Goal: Task Accomplishment & Management: Manage account settings

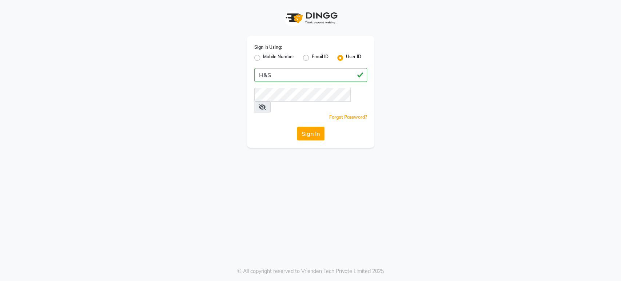
type input "H&S"
click at [297, 127] on button "Sign In" at bounding box center [311, 134] width 28 height 14
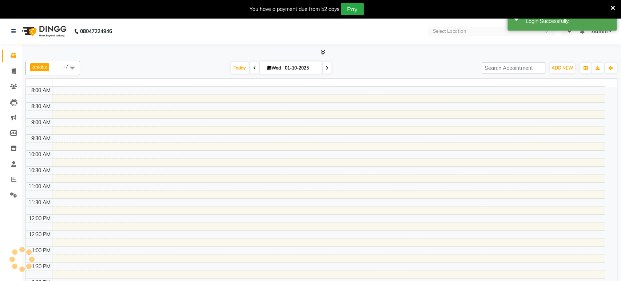
select select "en"
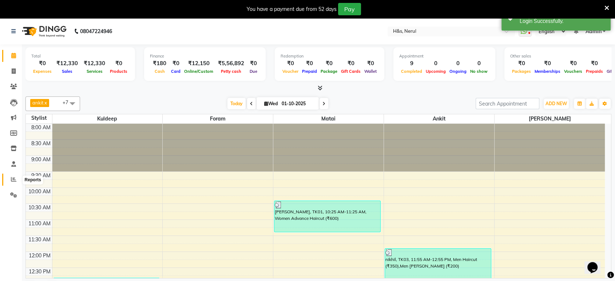
click at [17, 177] on span at bounding box center [13, 179] width 13 height 8
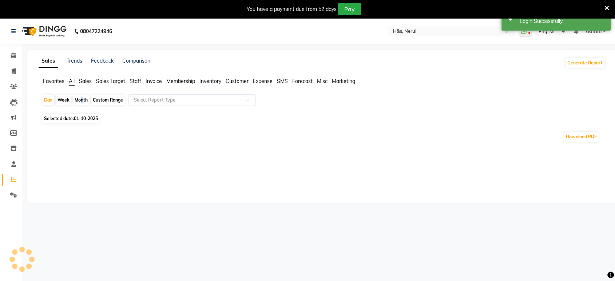
click at [80, 99] on div "Month" at bounding box center [81, 100] width 17 height 10
select select "10"
select select "2025"
click at [58, 118] on span "Selected date: 01-10-2025" at bounding box center [71, 118] width 58 height 9
select select "10"
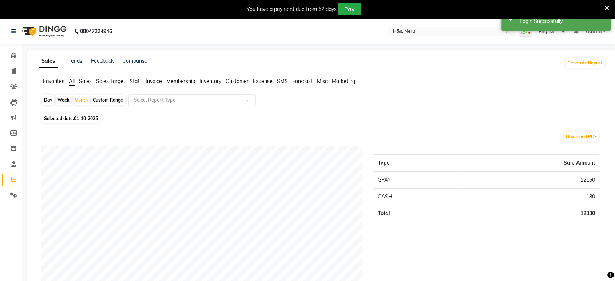
select select "2025"
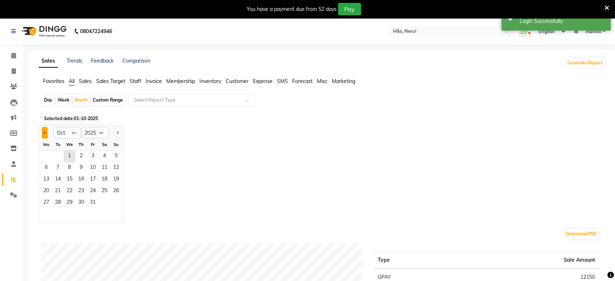
click at [45, 135] on button "Previous month" at bounding box center [45, 133] width 6 height 12
select select "9"
click at [44, 155] on span "1" at bounding box center [46, 157] width 12 height 12
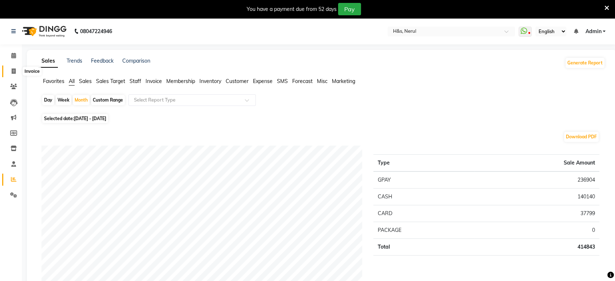
click at [13, 70] on icon at bounding box center [14, 70] width 4 height 5
select select "6419"
select select "service"
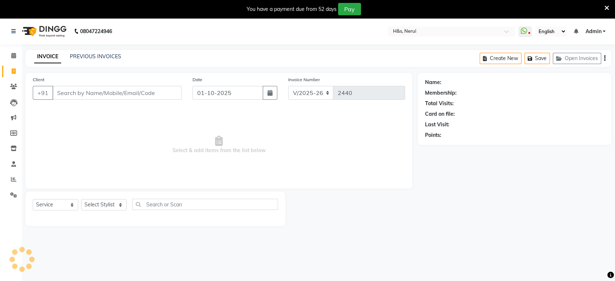
scroll to position [18, 0]
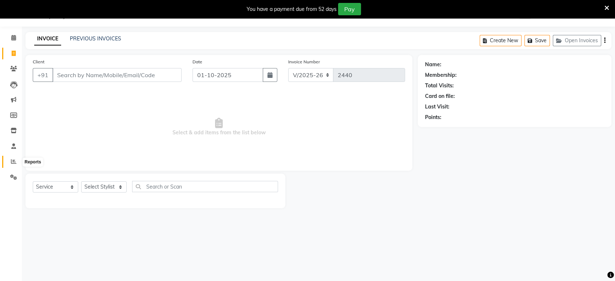
click at [12, 164] on icon at bounding box center [13, 161] width 5 height 5
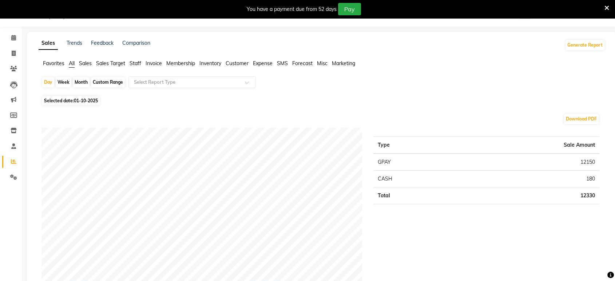
click at [57, 99] on span "Selected date: 01-10-2025" at bounding box center [71, 100] width 58 height 9
select select "10"
select select "2025"
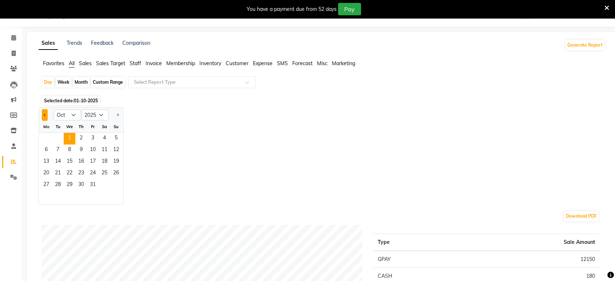
click at [47, 112] on button "Previous month" at bounding box center [45, 115] width 6 height 12
select select "9"
click at [49, 133] on span "1" at bounding box center [46, 139] width 12 height 12
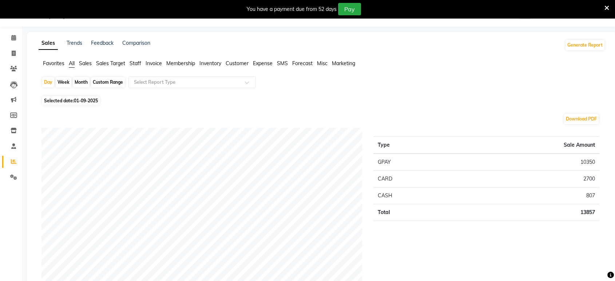
click at [70, 101] on span "Selected date: 01-09-2025" at bounding box center [71, 100] width 58 height 9
select select "9"
select select "2025"
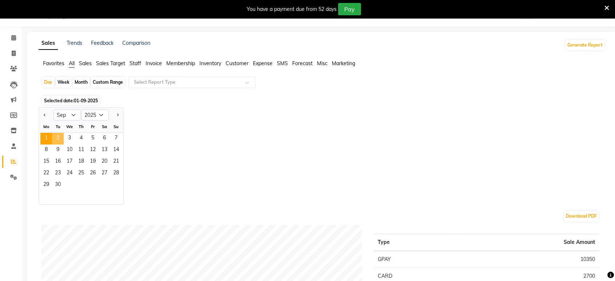
click at [59, 135] on span "2" at bounding box center [58, 139] width 12 height 12
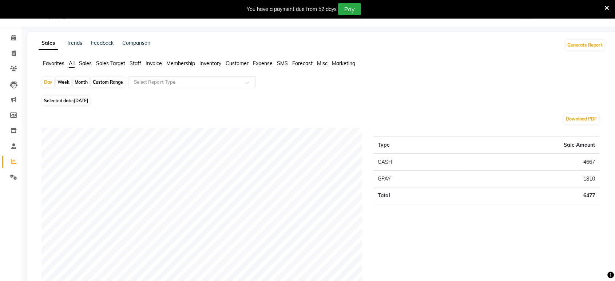
click at [78, 103] on span "Selected date: 02-09-2025" at bounding box center [66, 100] width 48 height 9
select select "9"
select select "2025"
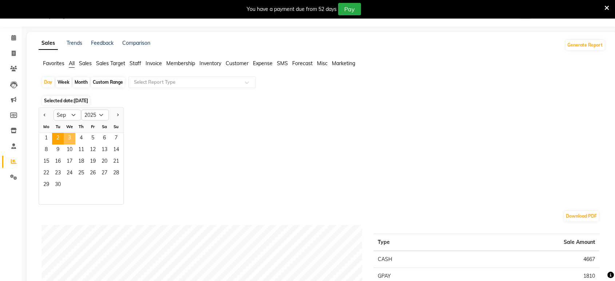
click at [71, 139] on span "3" at bounding box center [70, 139] width 12 height 12
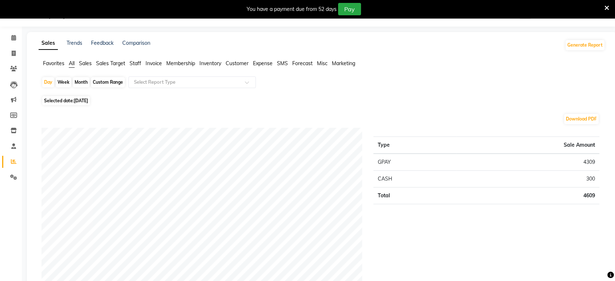
click at [74, 99] on span "Selected date: 03-09-2025" at bounding box center [66, 100] width 48 height 9
select select "9"
select select "2025"
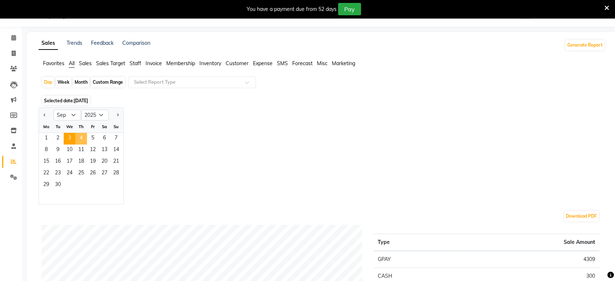
click at [79, 142] on span "4" at bounding box center [81, 139] width 12 height 12
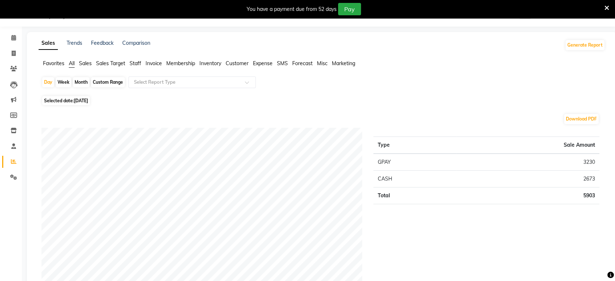
click at [67, 104] on span "Selected date: 04-09-2025" at bounding box center [66, 100] width 48 height 9
select select "9"
select select "2025"
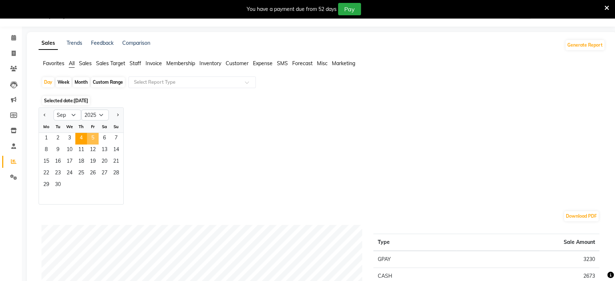
click at [95, 141] on span "5" at bounding box center [93, 139] width 12 height 12
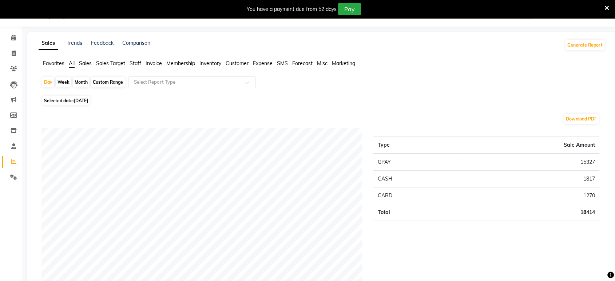
click at [88, 102] on span "05-09-2025" at bounding box center [81, 100] width 14 height 5
select select "9"
select select "2025"
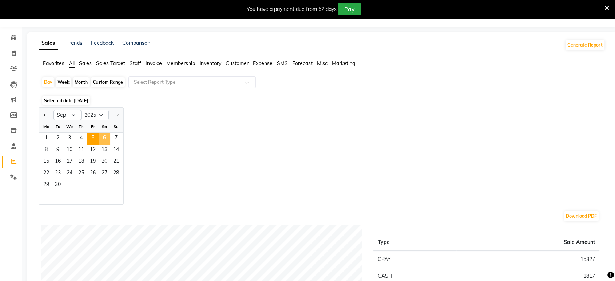
click at [102, 134] on span "6" at bounding box center [105, 139] width 12 height 12
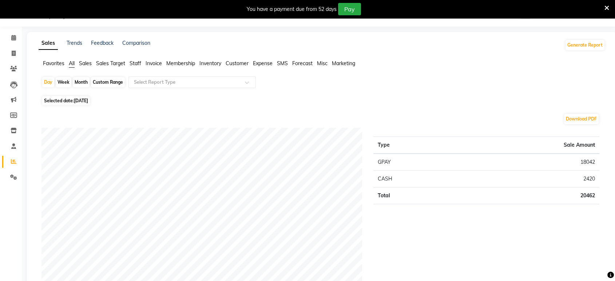
click at [85, 99] on span "06-09-2025" at bounding box center [81, 100] width 14 height 5
select select "9"
select select "2025"
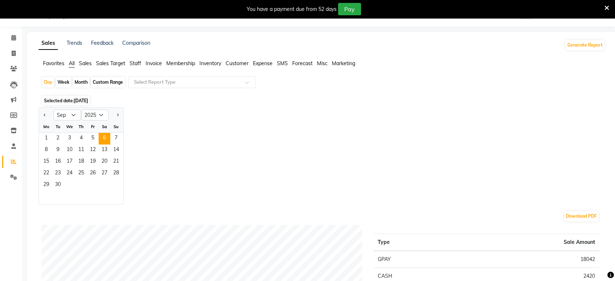
click at [109, 129] on div "Mo Tu We Th Fr Sa Su" at bounding box center [81, 127] width 84 height 12
click at [114, 136] on span "7" at bounding box center [116, 139] width 12 height 12
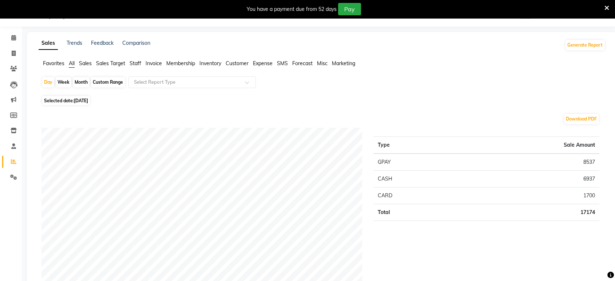
click at [84, 98] on span "07-09-2025" at bounding box center [81, 100] width 14 height 5
select select "9"
select select "2025"
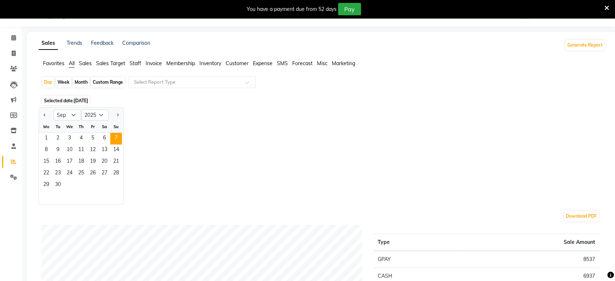
click at [82, 96] on span "Selected date: 07-09-2025" at bounding box center [66, 100] width 48 height 9
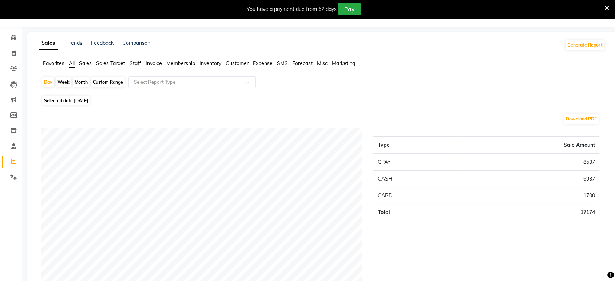
click at [88, 98] on span "07-09-2025" at bounding box center [81, 100] width 14 height 5
select select "9"
select select "2025"
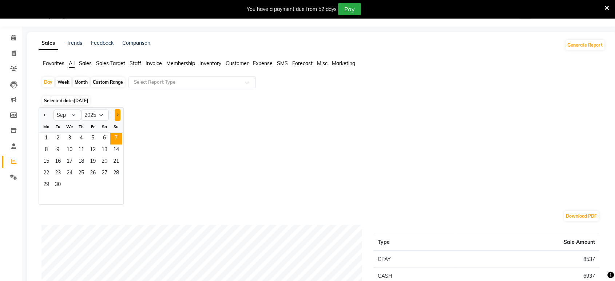
click at [116, 113] on button "Next month" at bounding box center [118, 115] width 6 height 12
select select "10"
click at [67, 134] on span "1" at bounding box center [70, 139] width 12 height 12
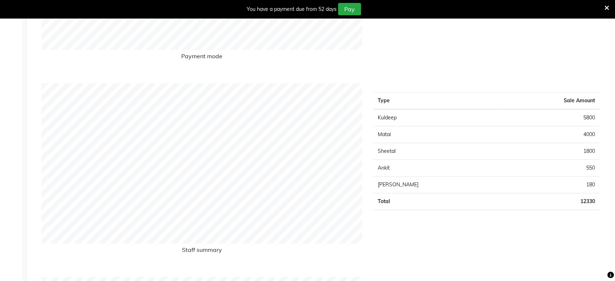
scroll to position [261, 0]
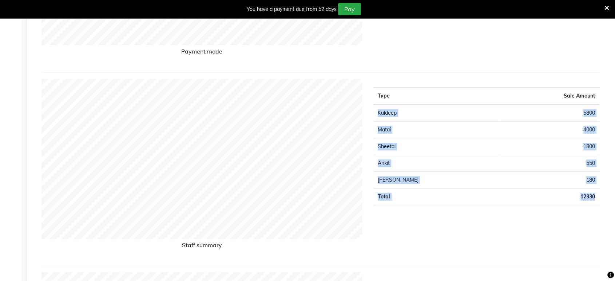
drag, startPoint x: 597, startPoint y: 195, endPoint x: 383, endPoint y: 124, distance: 225.8
click at [382, 124] on tbody "Kuldeep 5800 Matai 4000 Sheetal 1800 Ankit 550 Riddhi 180 Total 12330" at bounding box center [486, 154] width 226 height 101
click at [564, 162] on td "550" at bounding box center [548, 163] width 101 height 17
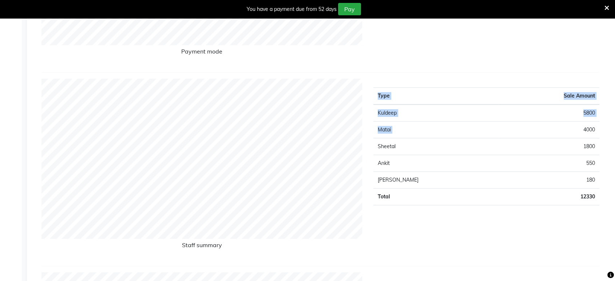
drag, startPoint x: 607, startPoint y: 106, endPoint x: 553, endPoint y: 133, distance: 60.4
drag, startPoint x: 448, startPoint y: 91, endPoint x: 448, endPoint y: 95, distance: 4.4
click at [448, 91] on th "Type" at bounding box center [435, 96] width 125 height 17
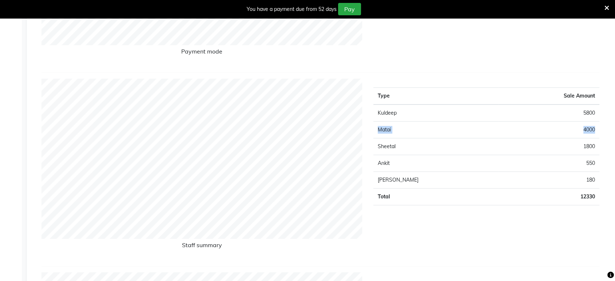
drag, startPoint x: 595, startPoint y: 129, endPoint x: 379, endPoint y: 136, distance: 217.0
click at [379, 136] on tr "Matai 4000" at bounding box center [486, 130] width 226 height 17
drag, startPoint x: 600, startPoint y: 165, endPoint x: 553, endPoint y: 172, distance: 47.0
click at [553, 172] on div "Type Sale Amount Kuldeep 5800 Matai 4000 Sheetal 1800 Ankit 550 Riddhi 180 Tota…" at bounding box center [486, 170] width 237 height 182
drag, startPoint x: 596, startPoint y: 160, endPoint x: 376, endPoint y: 164, distance: 220.2
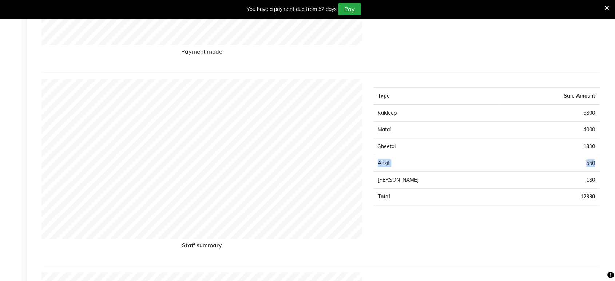
click at [376, 164] on tr "Ankit 550" at bounding box center [486, 163] width 226 height 17
drag, startPoint x: 598, startPoint y: 130, endPoint x: 547, endPoint y: 134, distance: 51.5
click at [547, 134] on td "4000" at bounding box center [548, 130] width 101 height 17
drag, startPoint x: 597, startPoint y: 115, endPoint x: 583, endPoint y: 167, distance: 54.4
click at [574, 116] on td "5800" at bounding box center [548, 112] width 101 height 17
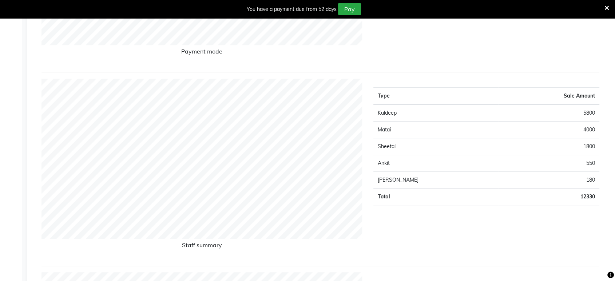
drag, startPoint x: 569, startPoint y: 229, endPoint x: 580, endPoint y: 211, distance: 21.0
click at [570, 229] on div "Type Sale Amount Kuldeep 5800 Matai 4000 Sheetal 1800 Ankit 550 Riddhi 180 Tota…" at bounding box center [486, 170] width 237 height 182
drag, startPoint x: 599, startPoint y: 161, endPoint x: 376, endPoint y: 171, distance: 223.3
click at [376, 171] on tr "Ankit 550" at bounding box center [486, 163] width 226 height 17
click at [566, 215] on div "Type Sale Amount Kuldeep 5800 Matai 4000 Sheetal 1800 Ankit 550 Riddhi 180 Tota…" at bounding box center [486, 170] width 237 height 182
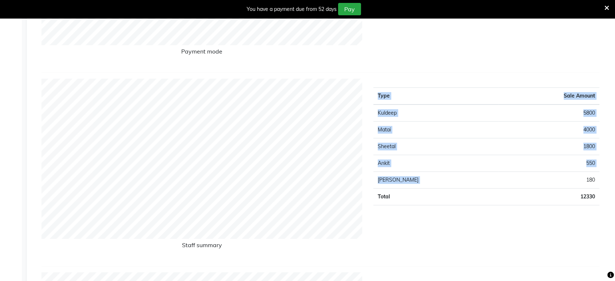
drag, startPoint x: 598, startPoint y: 177, endPoint x: 571, endPoint y: 182, distance: 27.3
click at [571, 182] on div "Type Sale Amount Kuldeep 5800 Matai 4000 Sheetal 1800 Ankit 550 Riddhi 180 Tota…" at bounding box center [486, 170] width 237 height 182
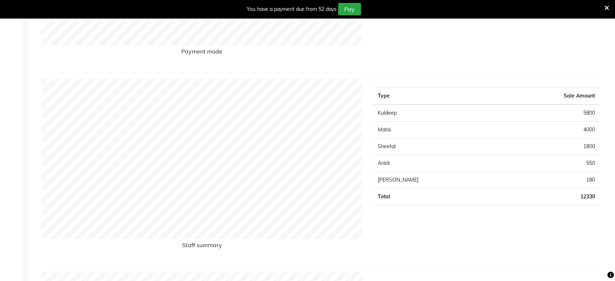
click at [486, 233] on div "Type Sale Amount Kuldeep 5800 Matai 4000 Sheetal 1800 Ankit 550 Riddhi 180 Tota…" at bounding box center [486, 170] width 237 height 182
drag, startPoint x: 597, startPoint y: 144, endPoint x: 574, endPoint y: 161, distance: 29.2
click at [577, 152] on td "1800" at bounding box center [548, 146] width 101 height 17
click at [340, 159] on div "Staff summary Type Sale Amount Kuldeep 5800 Matai 4000 Sheetal 1800 Ankit 550 R…" at bounding box center [320, 170] width 569 height 182
click at [405, 262] on div "Staff summary Type Sale Amount Kuldeep 5800 Matai 4000 Sheetal 1800 Ankit 550 R…" at bounding box center [320, 173] width 558 height 188
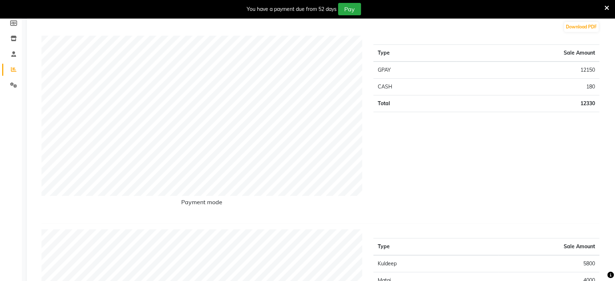
scroll to position [72, 0]
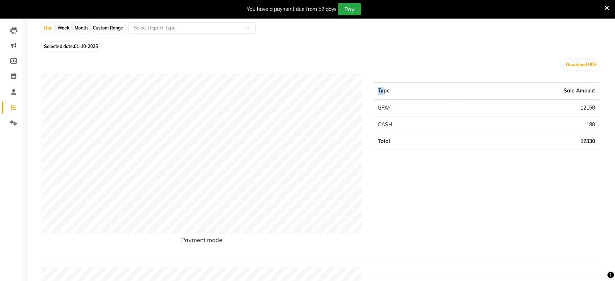
drag, startPoint x: 601, startPoint y: 142, endPoint x: 389, endPoint y: 130, distance: 212.9
click at [383, 92] on div "Type Sale Amount GPAY 12150 CASH 180 Total 12330" at bounding box center [486, 165] width 237 height 182
drag, startPoint x: 448, startPoint y: 220, endPoint x: 453, endPoint y: 221, distance: 4.4
click at [450, 221] on div "Type Sale Amount GPAY 12150 CASH 180 Total 12330" at bounding box center [486, 165] width 237 height 182
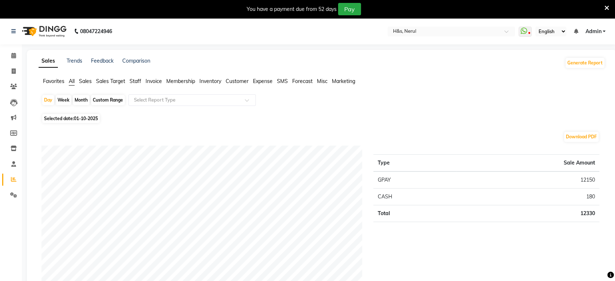
scroll to position [0, 0]
drag, startPoint x: 458, startPoint y: 236, endPoint x: 408, endPoint y: 200, distance: 62.1
click at [407, 198] on div "Type Sale Amount GPAY 12150 CASH 180 Total 12330" at bounding box center [486, 237] width 237 height 182
click at [347, 106] on div "Day Week Month Custom Range Select Report Type" at bounding box center [321, 102] width 561 height 17
click at [370, 135] on div "Download PDF" at bounding box center [320, 137] width 558 height 12
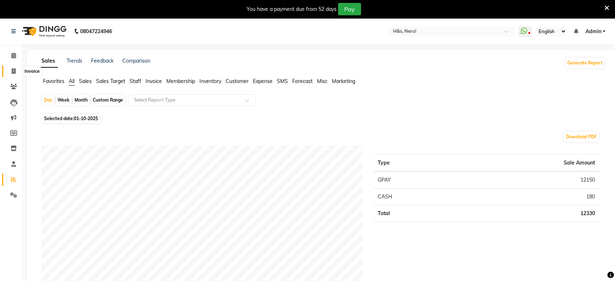
click at [13, 74] on icon at bounding box center [14, 70] width 4 height 5
select select "service"
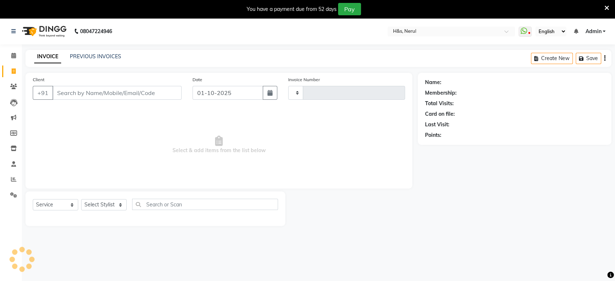
scroll to position [18, 0]
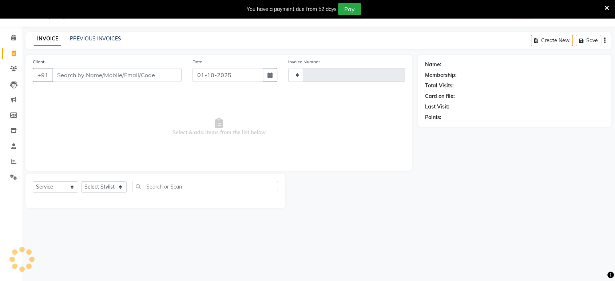
type input "2440"
select select "6419"
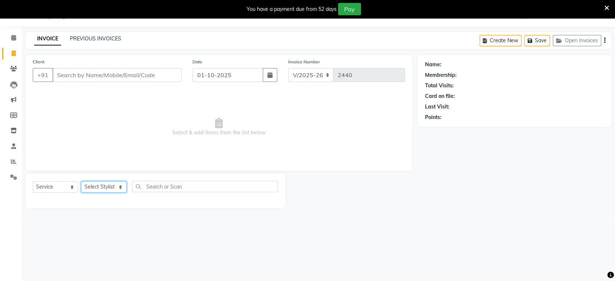
click at [102, 183] on select "Select Stylist ankit [PERSON_NAME] Foram [PERSON_NAME] [PERSON_NAME] sheetal" at bounding box center [103, 186] width 45 height 11
select select "61692"
click at [81, 181] on select "Select Stylist ankit [PERSON_NAME] Foram [PERSON_NAME] [PERSON_NAME] sheetal" at bounding box center [103, 186] width 45 height 11
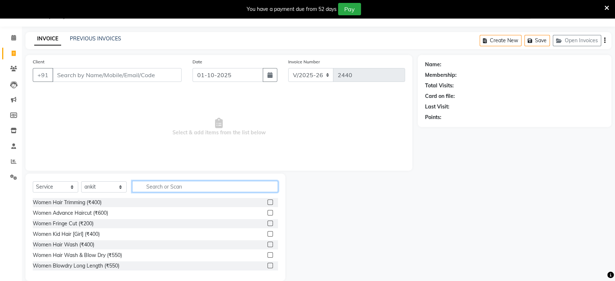
click at [163, 185] on input "text" at bounding box center [205, 186] width 146 height 11
type input "cut"
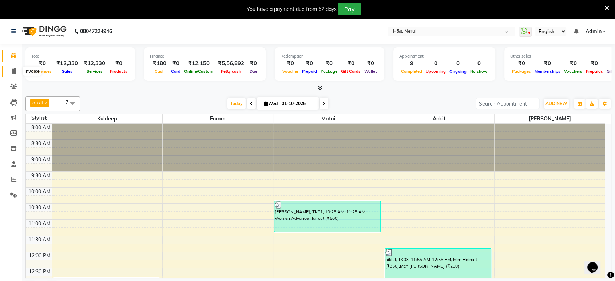
click at [11, 71] on span at bounding box center [13, 71] width 13 height 8
select select "6419"
select select "service"
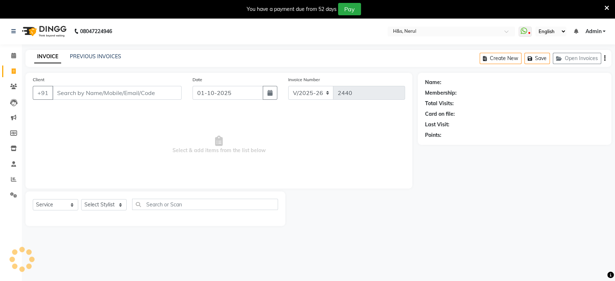
drag, startPoint x: 102, startPoint y: 211, endPoint x: 104, endPoint y: 207, distance: 4.2
click at [103, 210] on div "Select Service Product Membership Package Voucher Prepaid Gift Card Select Styl…" at bounding box center [155, 207] width 245 height 17
click at [104, 207] on select "Select Stylist" at bounding box center [103, 204] width 45 height 11
select select "92646"
click at [81, 199] on select "Select Stylist ankit [PERSON_NAME] Foram [PERSON_NAME] [PERSON_NAME] sheetal" at bounding box center [103, 204] width 45 height 11
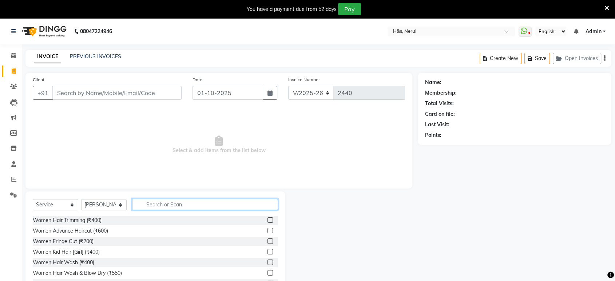
drag, startPoint x: 166, startPoint y: 207, endPoint x: 163, endPoint y: 201, distance: 7.2
click at [166, 206] on input "text" at bounding box center [205, 204] width 146 height 11
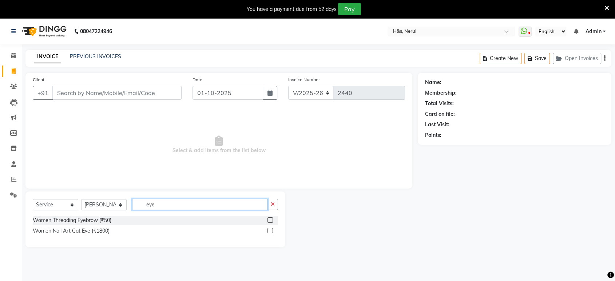
type input "eye"
drag, startPoint x: 269, startPoint y: 218, endPoint x: 249, endPoint y: 179, distance: 44.1
click at [270, 218] on label at bounding box center [270, 219] width 5 height 5
click at [270, 218] on input "checkbox" at bounding box center [270, 220] width 5 height 5
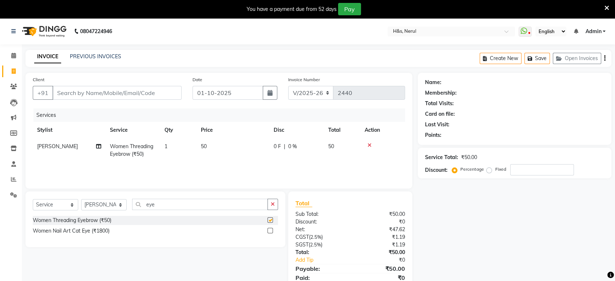
checkbox input "false"
click at [161, 92] on input "Client" at bounding box center [116, 93] width 129 height 14
type input "w"
type input "0"
type input "w"
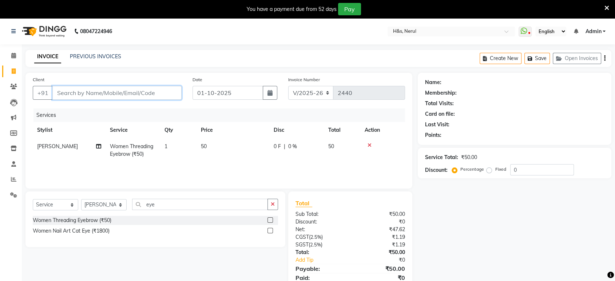
click at [102, 95] on input "Client" at bounding box center [116, 93] width 129 height 14
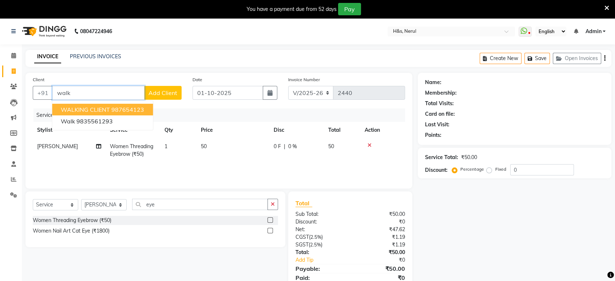
click at [120, 104] on button "WALKING CLIENT 987654123" at bounding box center [102, 110] width 101 height 12
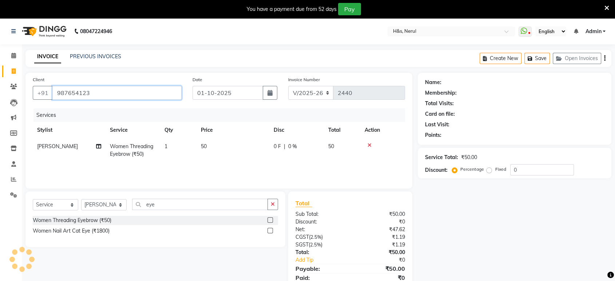
type input "987654123"
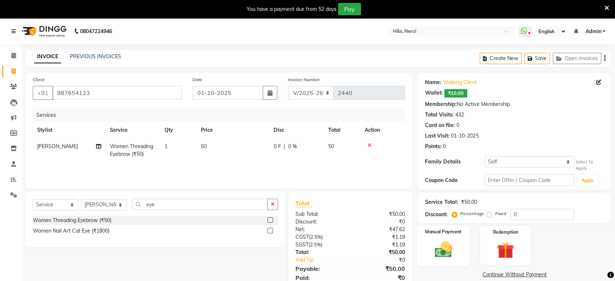
click at [440, 250] on img at bounding box center [443, 249] width 28 height 20
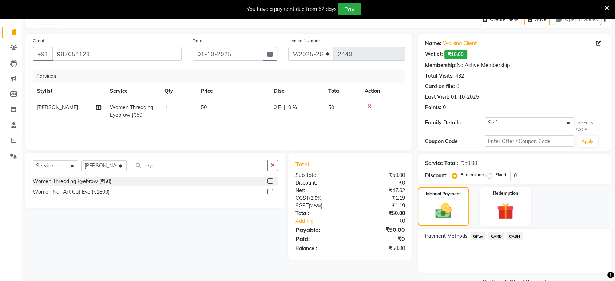
scroll to position [40, 0]
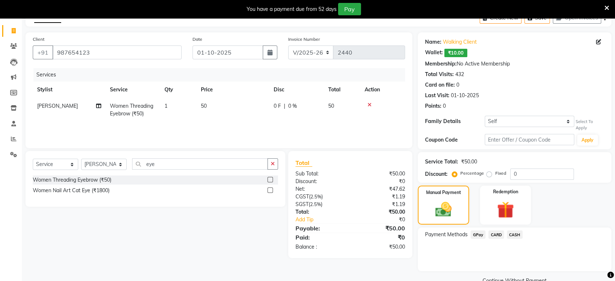
click at [481, 235] on span "GPay" at bounding box center [478, 234] width 15 height 8
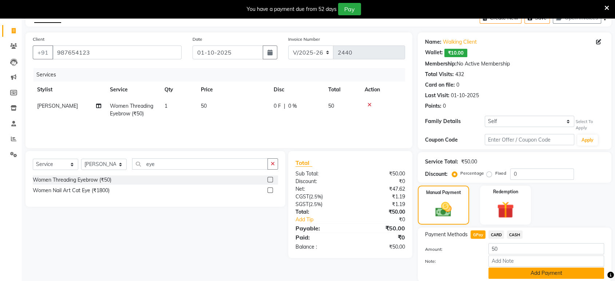
click at [494, 273] on button "Add Payment" at bounding box center [546, 273] width 116 height 11
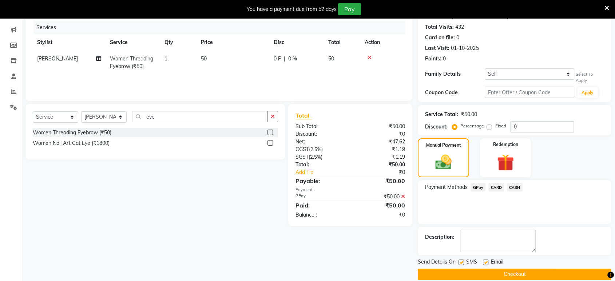
scroll to position [94, 0]
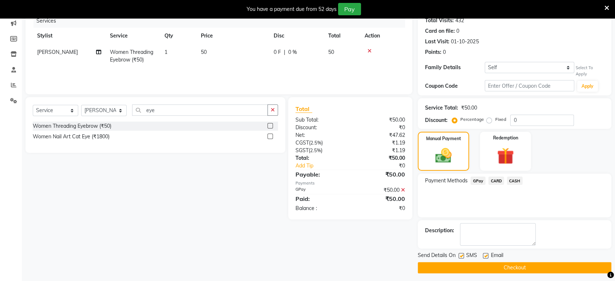
click at [484, 255] on label at bounding box center [485, 255] width 5 height 5
click at [484, 255] on input "checkbox" at bounding box center [485, 256] width 5 height 5
checkbox input "false"
click at [457, 257] on div "Send Details On SMS Email" at bounding box center [515, 255] width 194 height 9
click at [460, 256] on label at bounding box center [461, 255] width 5 height 5
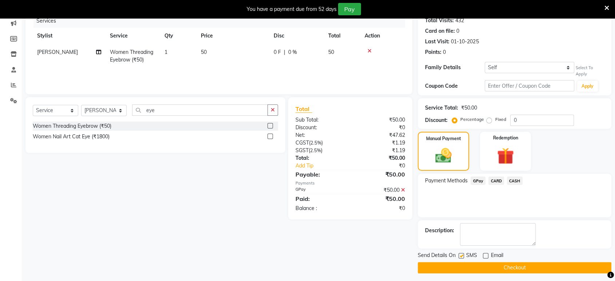
click at [460, 256] on input "checkbox" at bounding box center [461, 256] width 5 height 5
checkbox input "false"
click at [463, 268] on button "Checkout" at bounding box center [515, 267] width 194 height 11
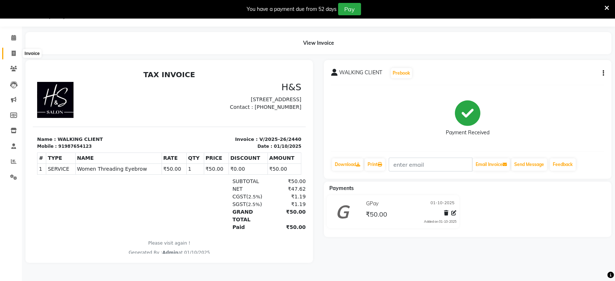
click at [13, 55] on icon at bounding box center [14, 53] width 4 height 5
select select "service"
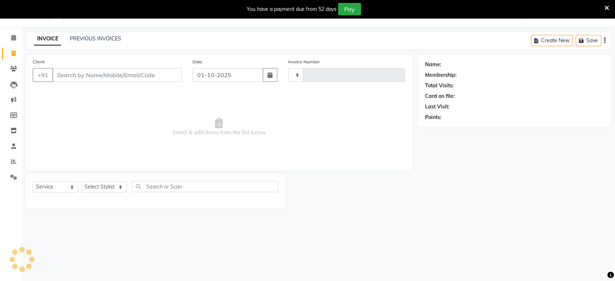
type input "2441"
select select "6419"
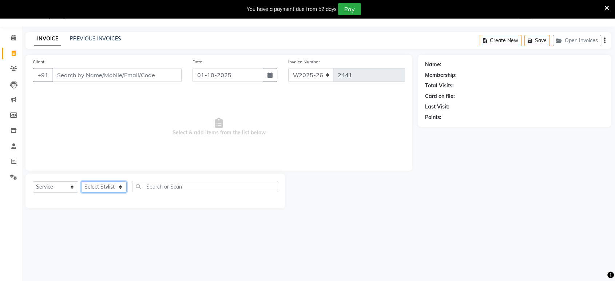
click at [101, 189] on select "Select Stylist" at bounding box center [103, 186] width 45 height 11
click at [81, 181] on select "Select Stylist ankit [PERSON_NAME] Foram [PERSON_NAME] [PERSON_NAME] sheetal" at bounding box center [103, 186] width 45 height 11
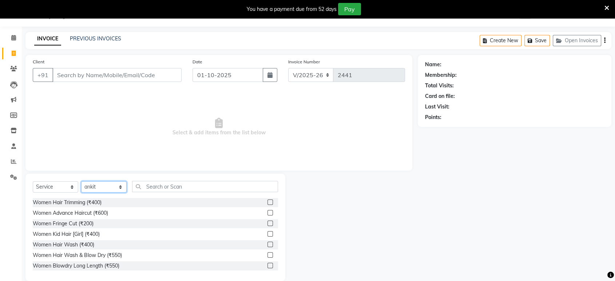
click at [112, 181] on div "Select Service Product Membership Package Voucher Prepaid Gift Card Select Styl…" at bounding box center [155, 189] width 245 height 17
select select "49331"
click at [81, 181] on select "Select Stylist ankit [PERSON_NAME] Foram [PERSON_NAME] [PERSON_NAME] sheetal" at bounding box center [103, 186] width 45 height 11
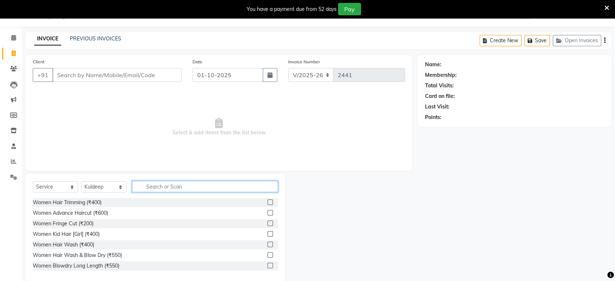
click at [171, 187] on input "text" at bounding box center [205, 186] width 146 height 11
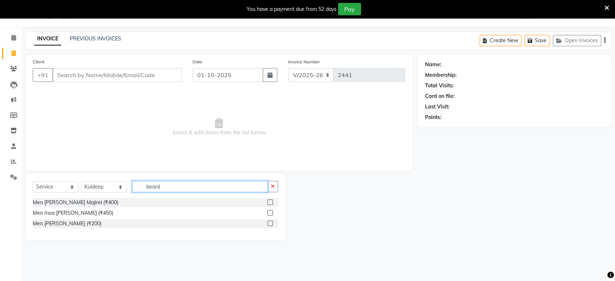
type input "beard"
click at [272, 221] on label at bounding box center [270, 223] width 5 height 5
click at [272, 221] on input "checkbox" at bounding box center [270, 223] width 5 height 5
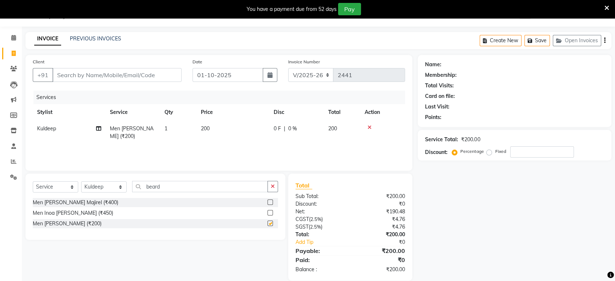
checkbox input "false"
click at [158, 77] on input "Client" at bounding box center [116, 75] width 129 height 14
type input "9"
type input "0"
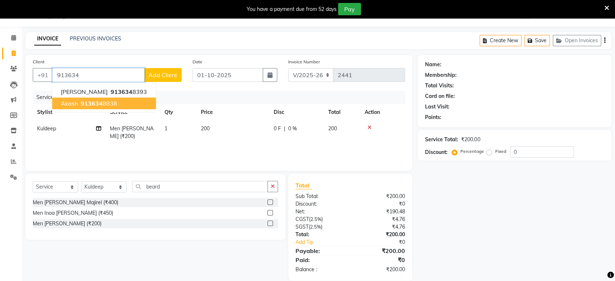
click at [56, 100] on button "Akash 913634 8838" at bounding box center [104, 104] width 104 height 12
type input "9136348838"
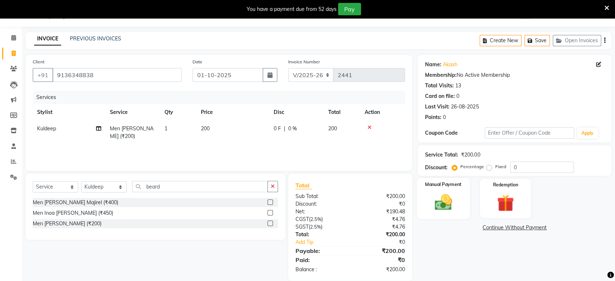
click at [424, 195] on div "Manual Payment" at bounding box center [443, 198] width 53 height 41
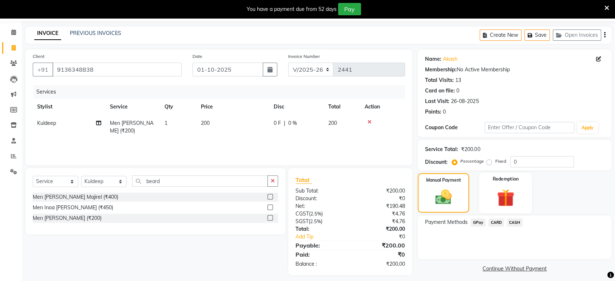
scroll to position [28, 0]
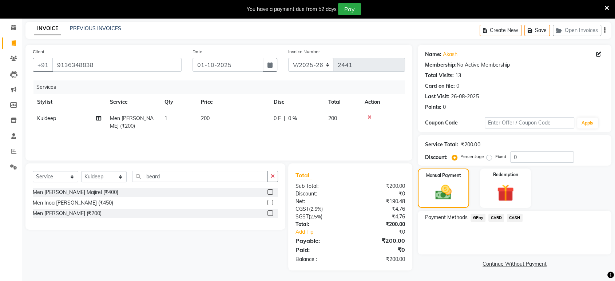
click at [481, 214] on span "GPay" at bounding box center [478, 218] width 15 height 8
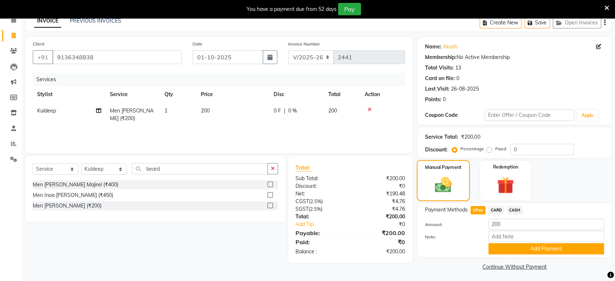
scroll to position [37, 0]
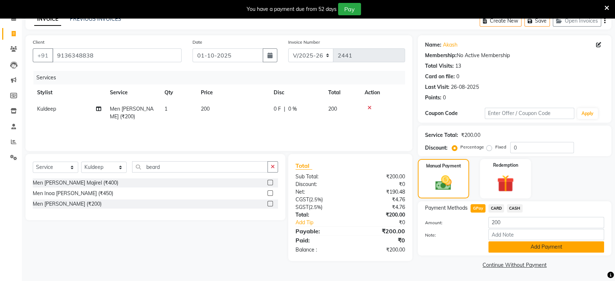
click at [493, 250] on button "Add Payment" at bounding box center [546, 246] width 116 height 11
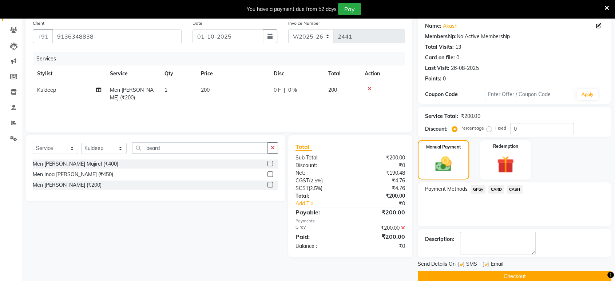
scroll to position [68, 0]
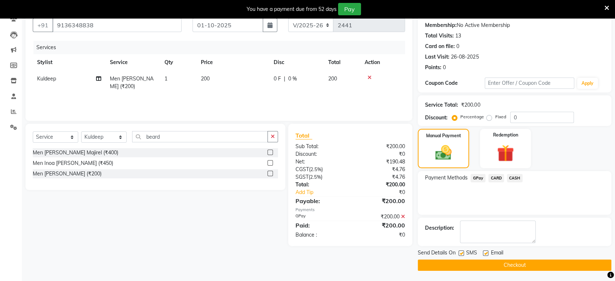
click at [486, 251] on label at bounding box center [485, 252] width 5 height 5
click at [486, 251] on input "checkbox" at bounding box center [485, 253] width 5 height 5
checkbox input "false"
click at [460, 253] on label at bounding box center [461, 252] width 5 height 5
click at [460, 253] on input "checkbox" at bounding box center [461, 253] width 5 height 5
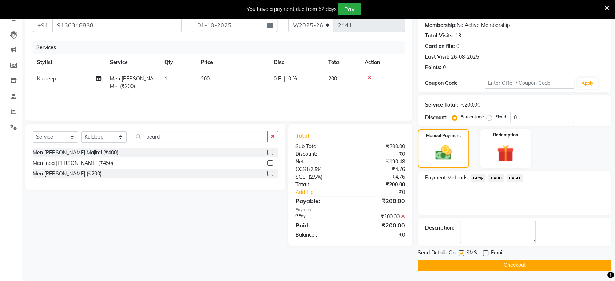
checkbox input "false"
click at [463, 261] on button "Checkout" at bounding box center [515, 264] width 194 height 11
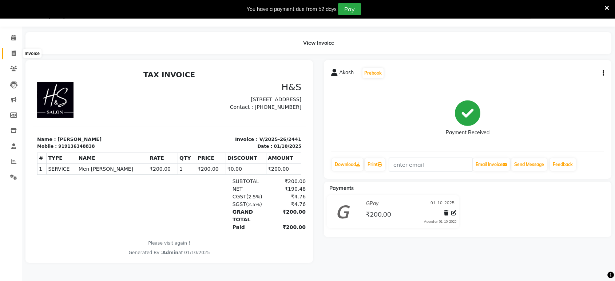
click at [8, 52] on span at bounding box center [13, 53] width 13 height 8
select select "service"
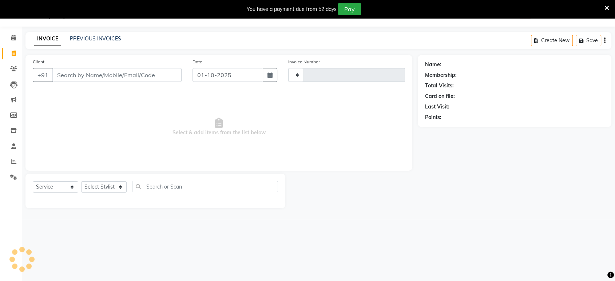
type input "2442"
select select "6419"
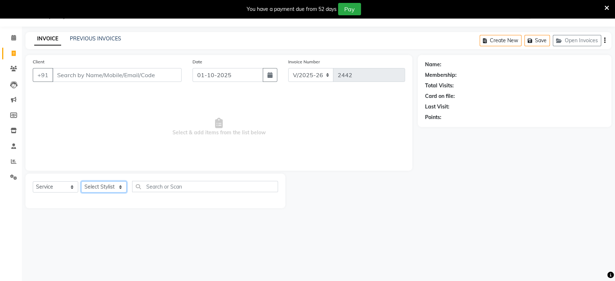
click at [82, 183] on select "Select Stylist ankit [PERSON_NAME] Foram [PERSON_NAME] [PERSON_NAME] sheetal" at bounding box center [103, 186] width 45 height 11
select select "49331"
click at [81, 181] on select "Select Stylist ankit [PERSON_NAME] Foram [PERSON_NAME] [PERSON_NAME] sheetal" at bounding box center [103, 186] width 45 height 11
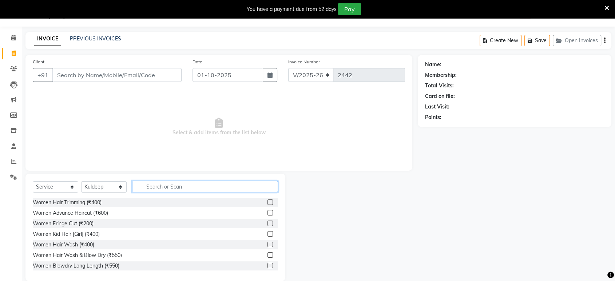
click at [165, 190] on input "text" at bounding box center [205, 186] width 146 height 11
type input "cut"
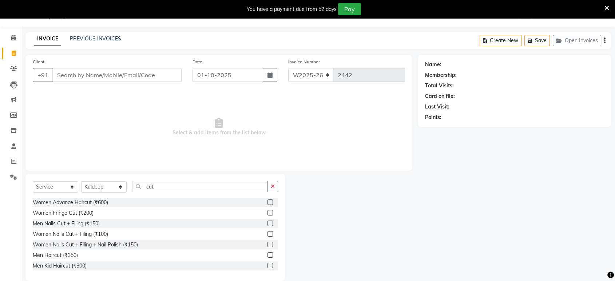
click at [269, 266] on div at bounding box center [273, 265] width 11 height 9
click at [268, 263] on label at bounding box center [270, 265] width 5 height 5
click at [268, 263] on input "checkbox" at bounding box center [270, 265] width 5 height 5
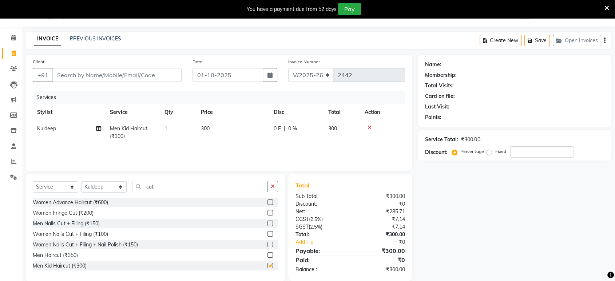
checkbox input "false"
click at [162, 73] on input "Client" at bounding box center [116, 75] width 129 height 14
type input "9"
type input "0"
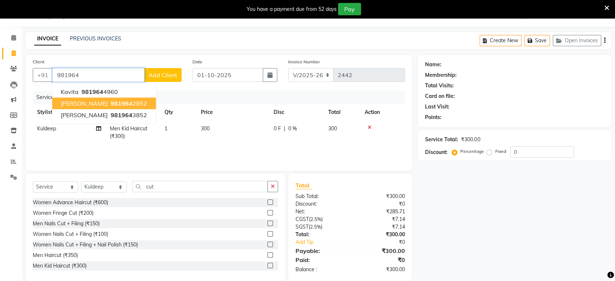
click at [122, 104] on button "bhavin 981964 2852" at bounding box center [104, 104] width 104 height 12
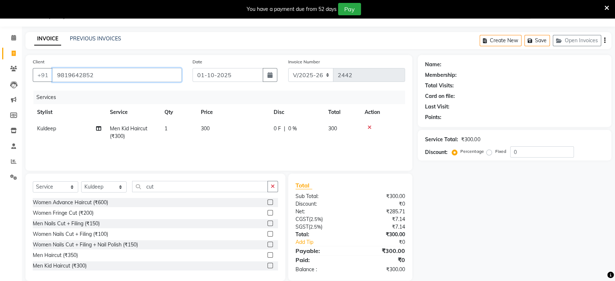
type input "9819642852"
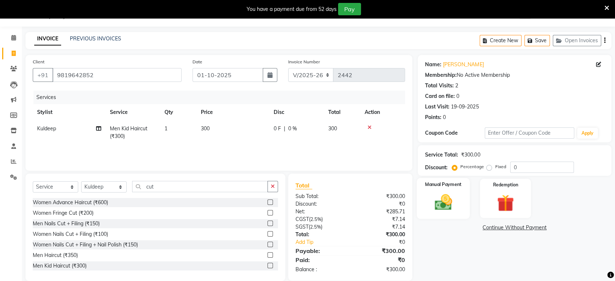
click at [441, 197] on img at bounding box center [443, 202] width 28 height 20
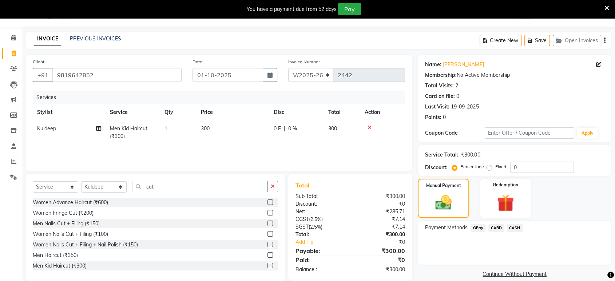
click at [473, 224] on span "GPay" at bounding box center [478, 228] width 15 height 8
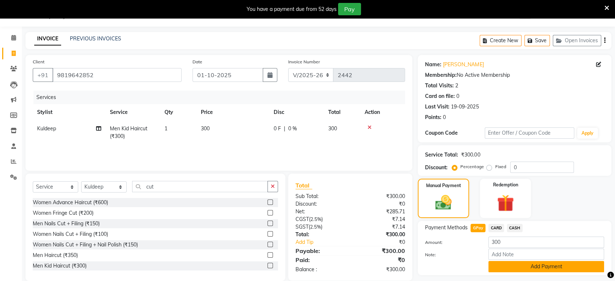
click at [493, 267] on button "Add Payment" at bounding box center [546, 266] width 116 height 11
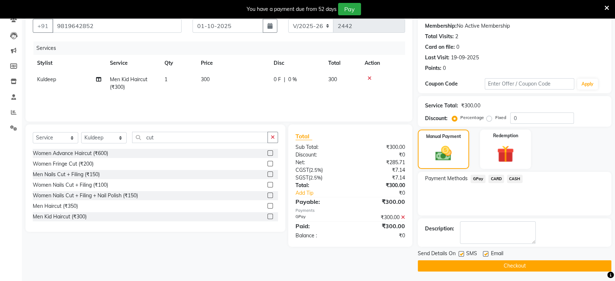
scroll to position [68, 0]
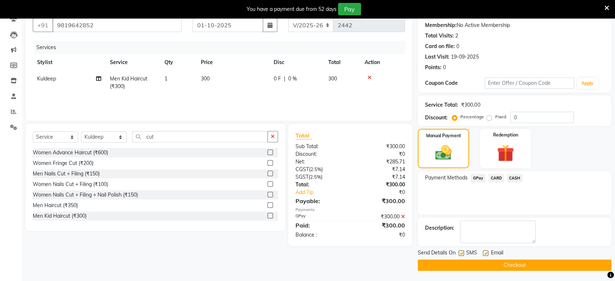
click at [486, 253] on label at bounding box center [485, 252] width 5 height 5
click at [486, 253] on input "checkbox" at bounding box center [485, 253] width 5 height 5
checkbox input "false"
drag, startPoint x: 460, startPoint y: 254, endPoint x: 457, endPoint y: 269, distance: 15.2
click at [460, 254] on label at bounding box center [461, 252] width 5 height 5
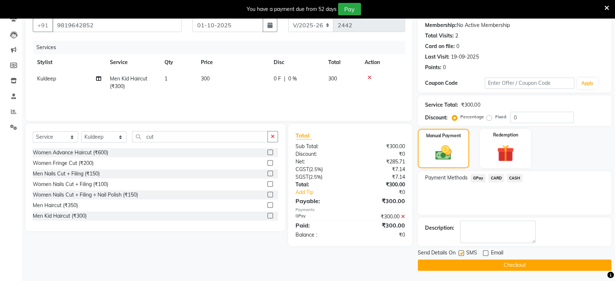
click at [460, 254] on input "checkbox" at bounding box center [461, 253] width 5 height 5
checkbox input "false"
click at [457, 270] on button "Checkout" at bounding box center [515, 264] width 194 height 11
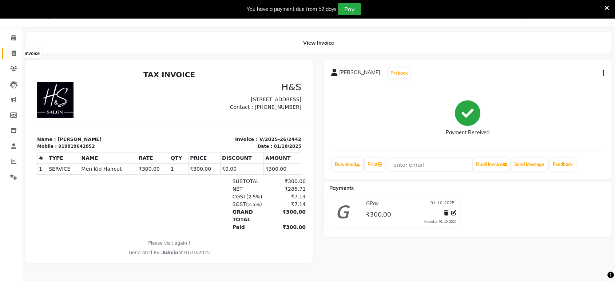
click at [10, 54] on span at bounding box center [13, 53] width 13 height 8
select select "6419"
select select "service"
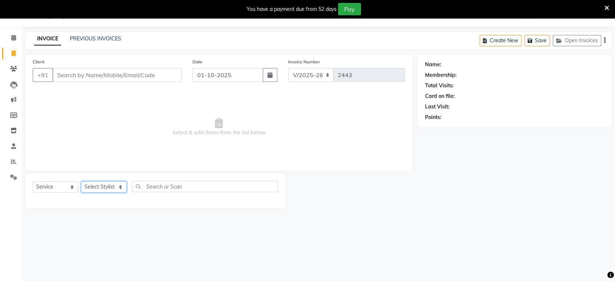
click at [96, 181] on div "Select Service Product Membership Package Voucher Prepaid Gift Card Select Styl…" at bounding box center [155, 189] width 245 height 17
select select "61692"
click at [81, 181] on select "Select Stylist ankit [PERSON_NAME] Foram [PERSON_NAME] [PERSON_NAME] sheetal" at bounding box center [103, 186] width 45 height 11
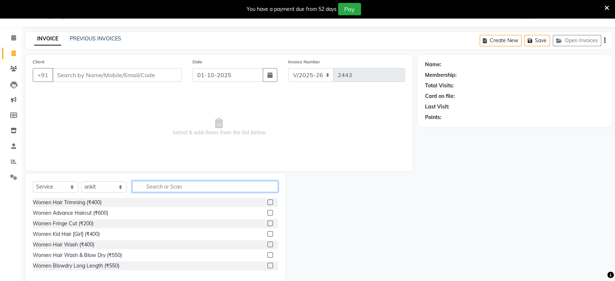
click at [181, 183] on input "text" at bounding box center [205, 186] width 146 height 11
click at [114, 59] on div "Client +91" at bounding box center [107, 73] width 160 height 30
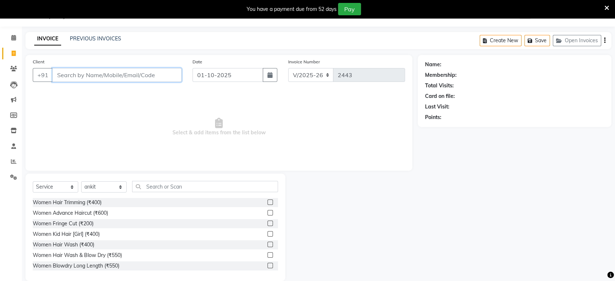
click at [115, 78] on input "Client" at bounding box center [116, 75] width 129 height 14
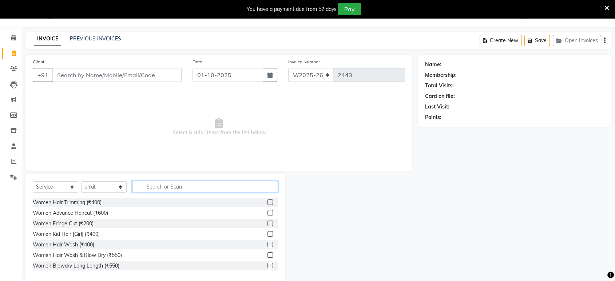
drag, startPoint x: 144, startPoint y: 187, endPoint x: 142, endPoint y: 162, distance: 25.2
click at [145, 186] on input "text" at bounding box center [205, 186] width 146 height 11
type input "g"
click at [254, 186] on input "text" at bounding box center [205, 186] width 146 height 11
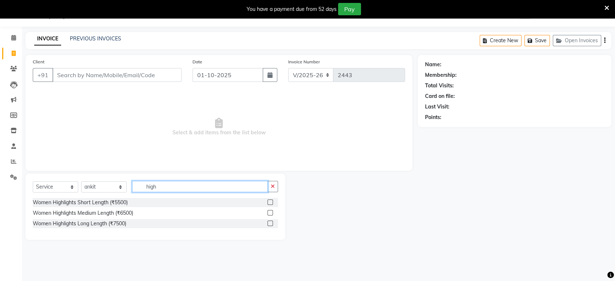
type input "high"
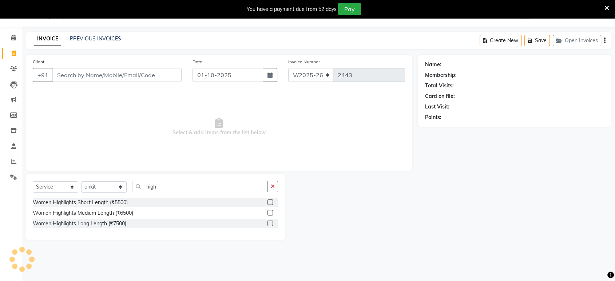
click at [269, 210] on label at bounding box center [270, 212] width 5 height 5
click at [269, 211] on input "checkbox" at bounding box center [270, 213] width 5 height 5
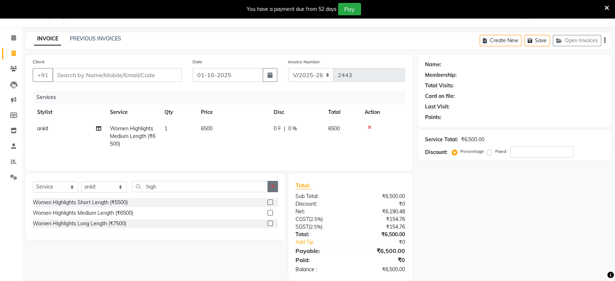
checkbox input "false"
click at [271, 188] on icon "button" at bounding box center [273, 186] width 4 height 5
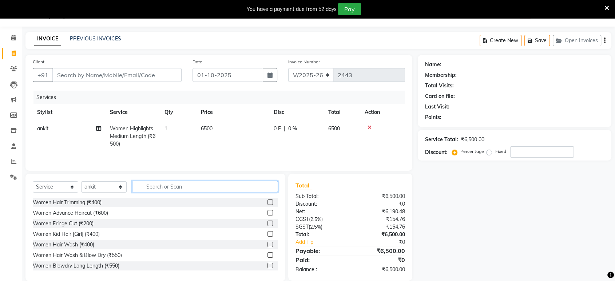
click at [256, 186] on input "text" at bounding box center [205, 186] width 146 height 11
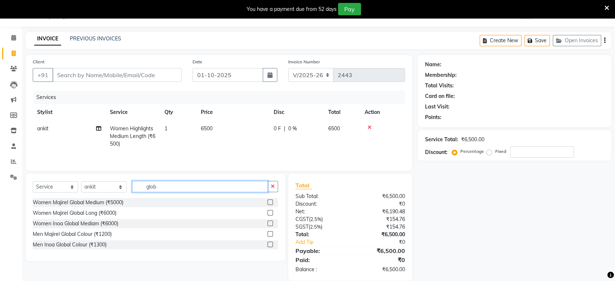
type input "glob"
click at [268, 203] on label at bounding box center [270, 201] width 5 height 5
click at [268, 203] on input "checkbox" at bounding box center [270, 202] width 5 height 5
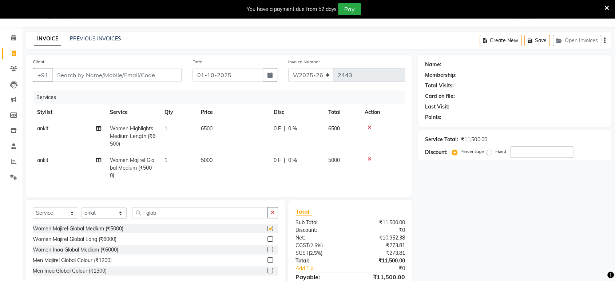
checkbox input "false"
click at [116, 215] on select "Select Stylist ankit [PERSON_NAME] Foram [PERSON_NAME] [PERSON_NAME] sheetal" at bounding box center [103, 212] width 45 height 11
select select "53268"
click at [81, 213] on select "Select Stylist ankit [PERSON_NAME] Foram [PERSON_NAME] [PERSON_NAME] sheetal" at bounding box center [103, 212] width 45 height 11
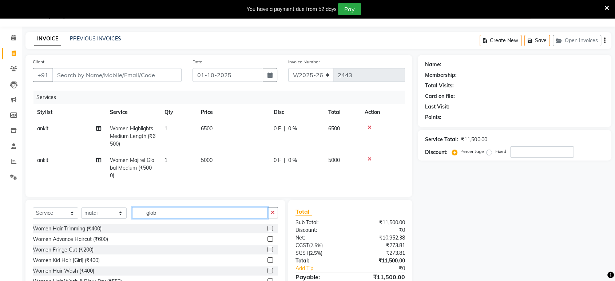
click at [237, 218] on input "glob" at bounding box center [200, 212] width 136 height 11
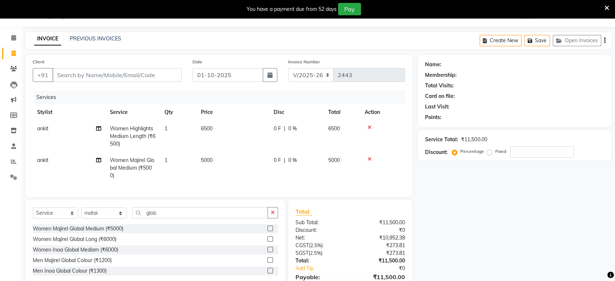
click at [270, 231] on label at bounding box center [270, 228] width 5 height 5
click at [270, 231] on input "checkbox" at bounding box center [270, 228] width 5 height 5
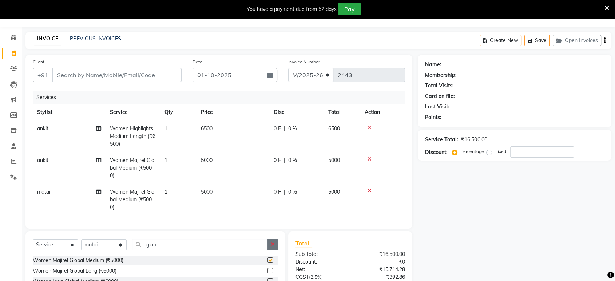
checkbox input "false"
click at [277, 250] on button "button" at bounding box center [273, 244] width 11 height 11
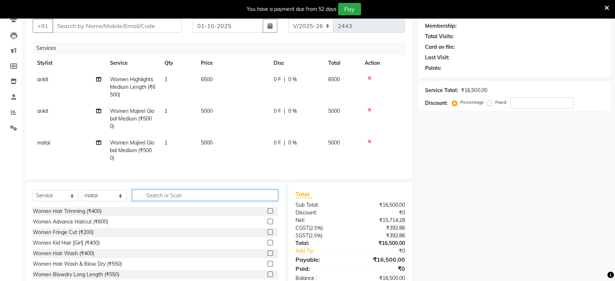
scroll to position [72, 0]
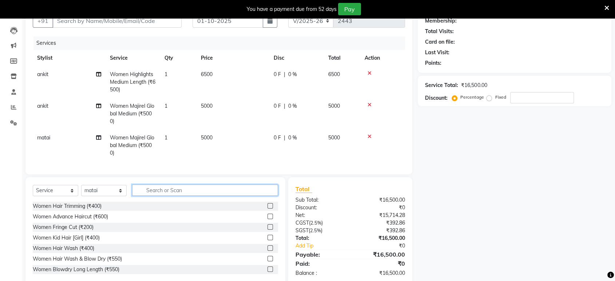
click at [265, 194] on input "text" at bounding box center [205, 190] width 146 height 11
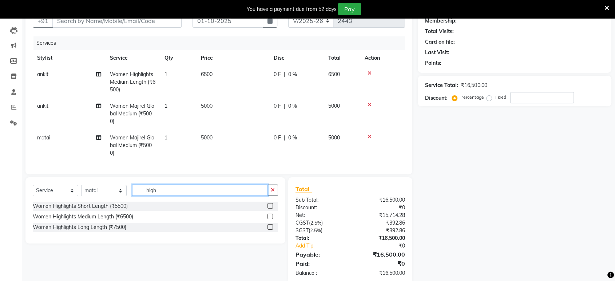
type input "high"
click at [268, 219] on label at bounding box center [270, 216] width 5 height 5
click at [268, 219] on input "checkbox" at bounding box center [270, 216] width 5 height 5
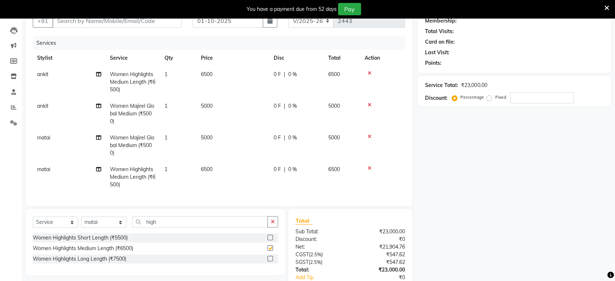
checkbox input "false"
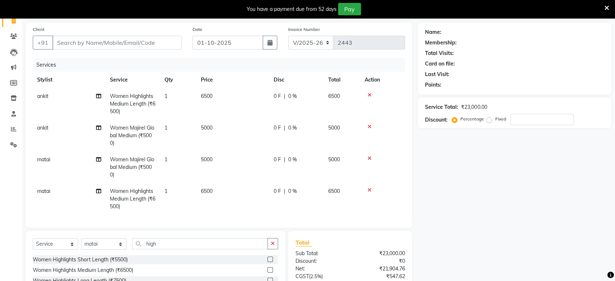
scroll to position [29, 0]
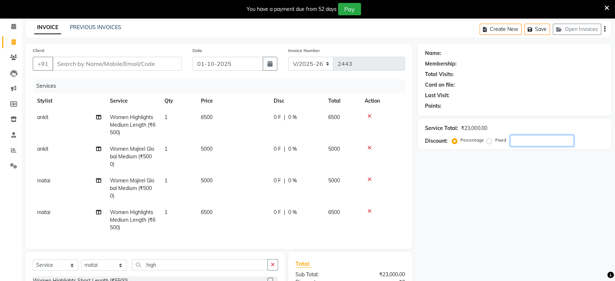
click at [515, 142] on input "number" at bounding box center [542, 140] width 64 height 11
click at [484, 160] on div "Name: Membership: Total Visits: Card on file: Last Visit: Points: Service Total…" at bounding box center [517, 201] width 199 height 315
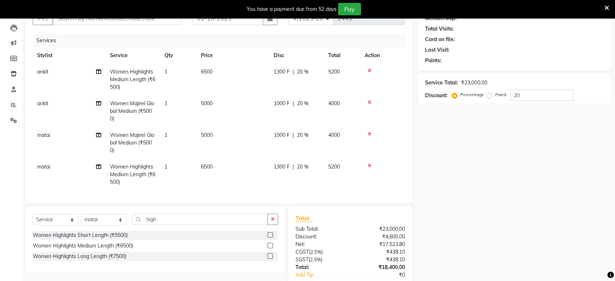
scroll to position [70, 0]
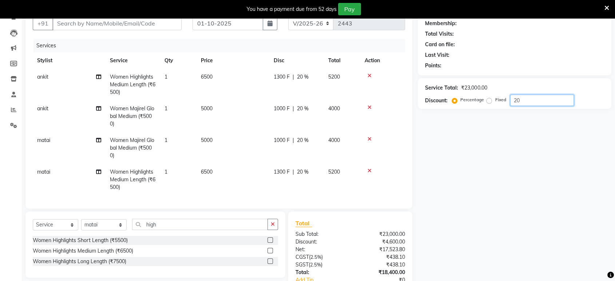
click at [521, 99] on input "20" at bounding box center [542, 100] width 64 height 11
type input "2"
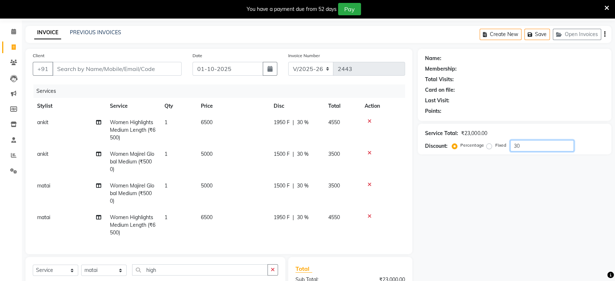
scroll to position [16, 0]
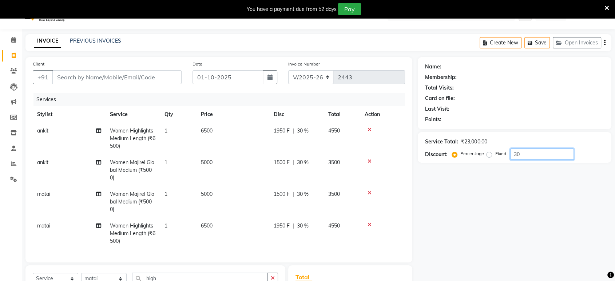
click at [566, 157] on input "30" at bounding box center [542, 153] width 64 height 11
type input "3"
type input "40"
click at [564, 185] on div "Name: Membership: Total Visits: Card on file: Last Visit: Points: Service Total…" at bounding box center [517, 214] width 199 height 315
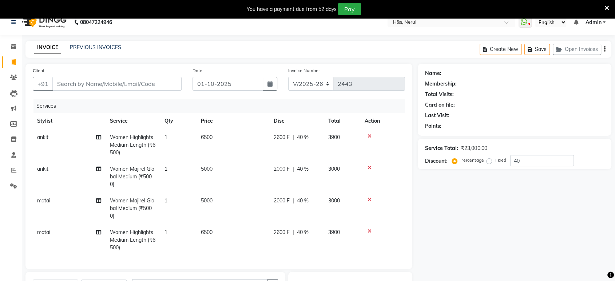
scroll to position [0, 0]
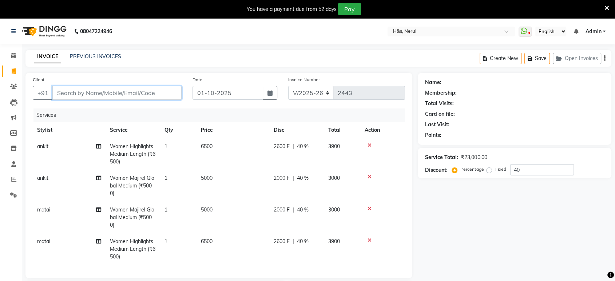
click at [104, 87] on input "Client" at bounding box center [116, 93] width 129 height 14
type input "9"
type input "0"
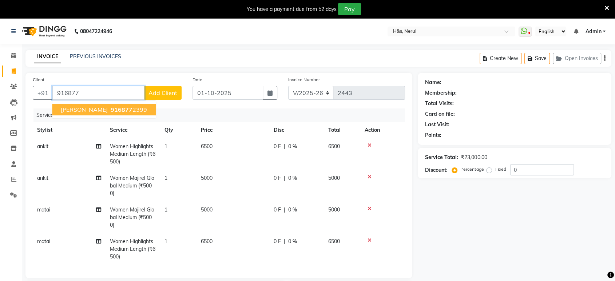
click at [102, 100] on div "+91 916877 Trisha 916877 2399 Add Client" at bounding box center [107, 93] width 149 height 14
click at [111, 107] on span "916877" at bounding box center [122, 109] width 22 height 7
type input "9168772399"
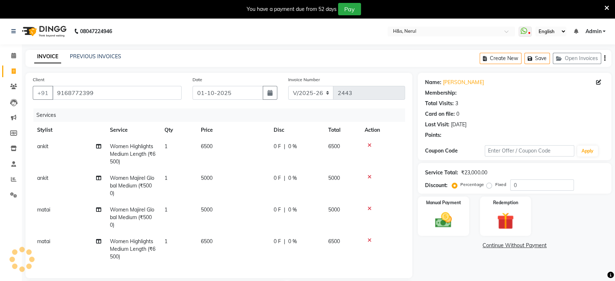
select select "1: Object"
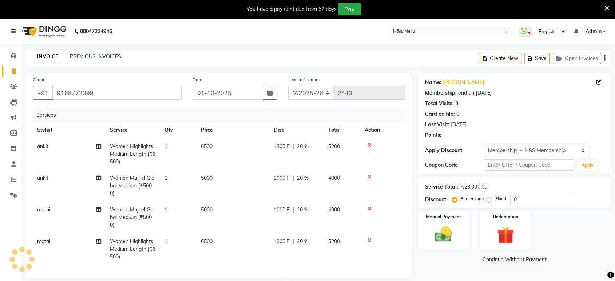
type input "20"
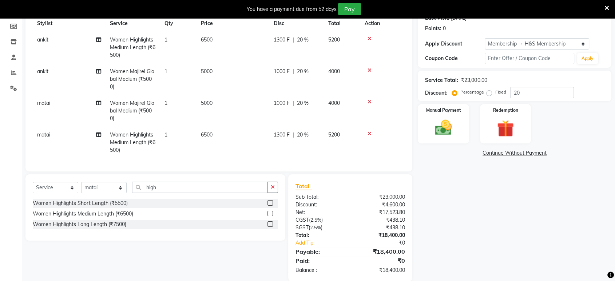
scroll to position [70, 0]
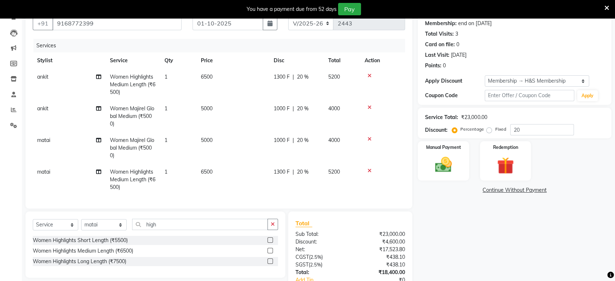
click at [369, 139] on icon at bounding box center [370, 138] width 4 height 5
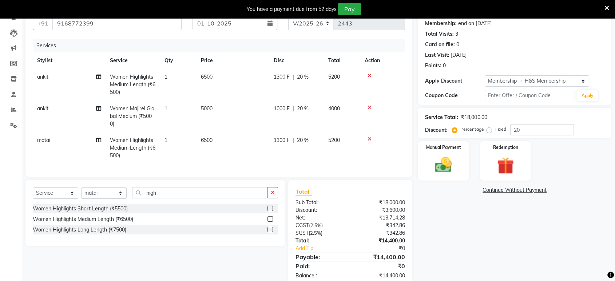
click at [370, 109] on icon at bounding box center [370, 107] width 4 height 5
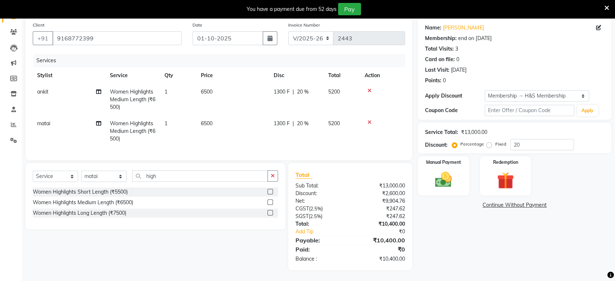
click at [273, 95] on td "1300 F | 20 %" at bounding box center [296, 100] width 55 height 32
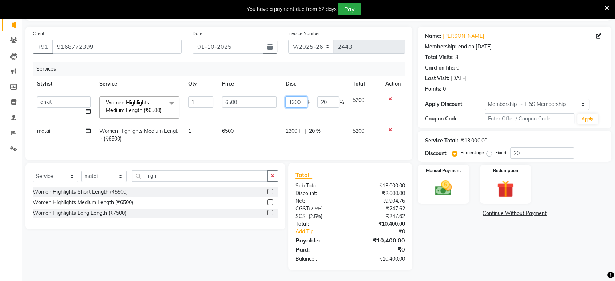
click at [304, 96] on input "1300" at bounding box center [296, 101] width 22 height 11
type input "1"
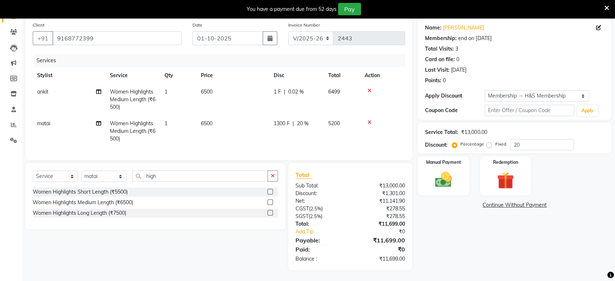
click at [230, 77] on th "Price" at bounding box center [233, 75] width 73 height 16
click at [230, 85] on td "6500" at bounding box center [233, 100] width 73 height 32
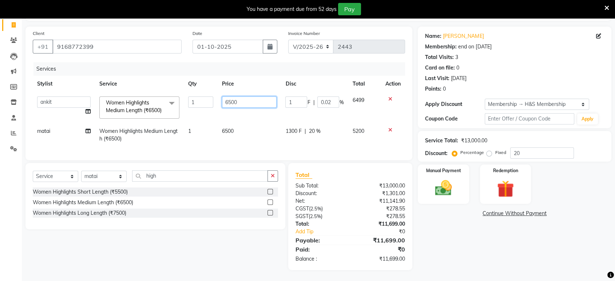
click at [246, 96] on input "6500" at bounding box center [249, 101] width 55 height 11
type input "6000"
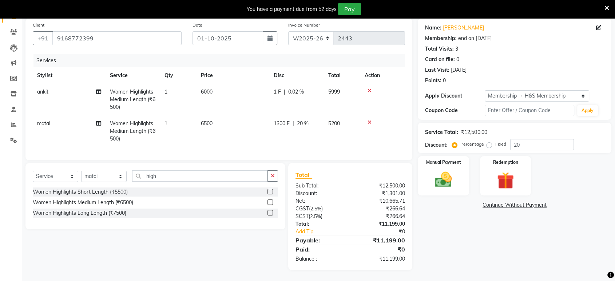
click at [251, 139] on td "6500" at bounding box center [233, 131] width 73 height 32
select select "53268"
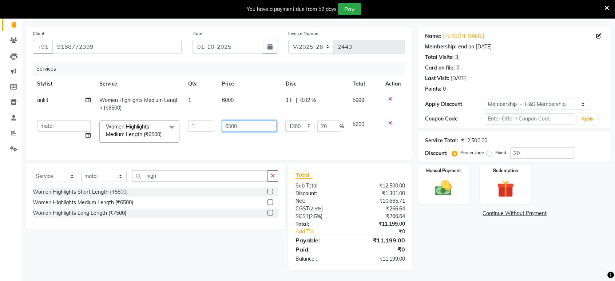
click at [259, 120] on input "6500" at bounding box center [249, 125] width 55 height 11
type input "6000"
click at [99, 40] on input "9168772399" at bounding box center [116, 47] width 129 height 14
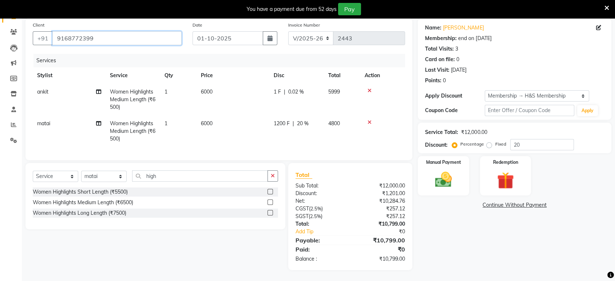
scroll to position [60, 0]
click at [256, 68] on th "Price" at bounding box center [233, 75] width 73 height 16
click at [249, 96] on td "6000" at bounding box center [233, 100] width 73 height 32
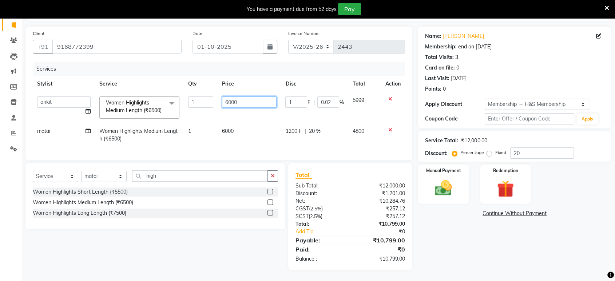
click at [248, 96] on input "6000" at bounding box center [249, 101] width 55 height 11
click at [350, 92] on td "5999" at bounding box center [364, 107] width 33 height 31
click at [387, 96] on div at bounding box center [392, 98] width 15 height 5
click at [390, 96] on icon at bounding box center [390, 98] width 4 height 5
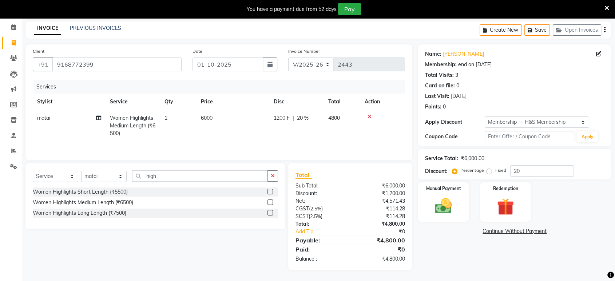
click at [369, 118] on icon at bounding box center [370, 116] width 4 height 5
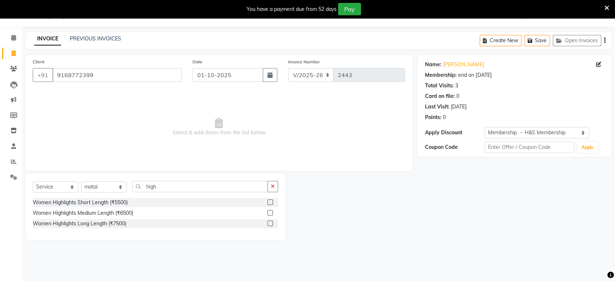
click at [272, 200] on label at bounding box center [270, 201] width 5 height 5
click at [272, 200] on input "checkbox" at bounding box center [270, 202] width 5 height 5
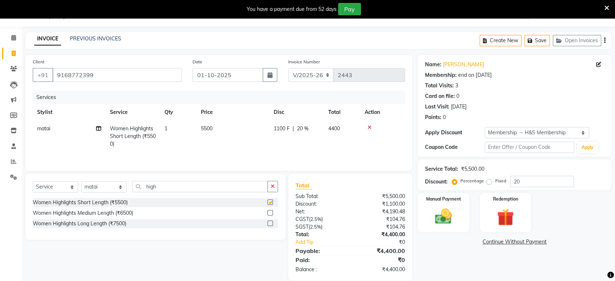
scroll to position [29, 0]
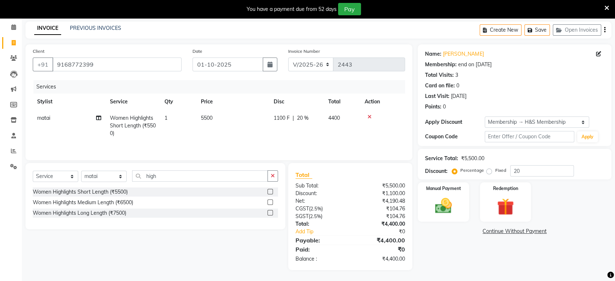
checkbox input "false"
click at [266, 123] on td "5500" at bounding box center [233, 126] width 73 height 32
select select "53268"
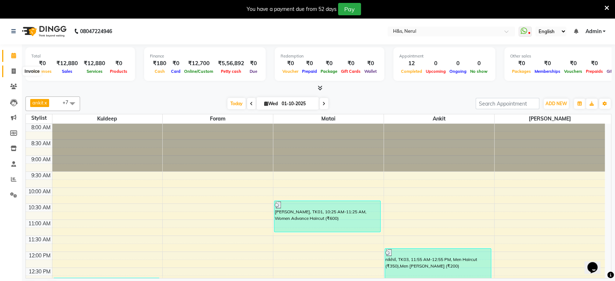
click at [12, 68] on icon at bounding box center [14, 70] width 4 height 5
select select "6419"
select select "service"
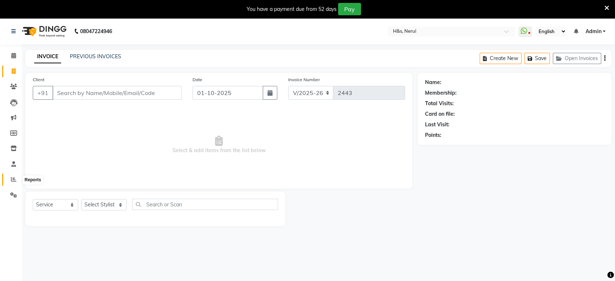
click at [14, 178] on icon at bounding box center [13, 179] width 5 height 5
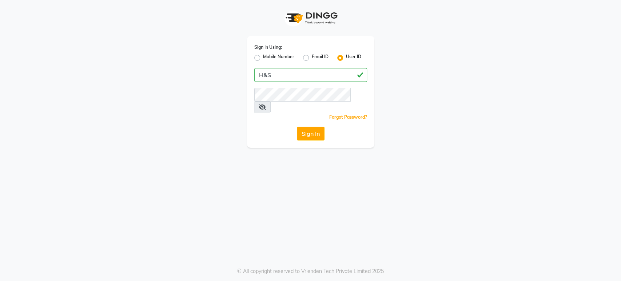
type input "H&S"
click at [297, 127] on button "Sign In" at bounding box center [311, 134] width 28 height 14
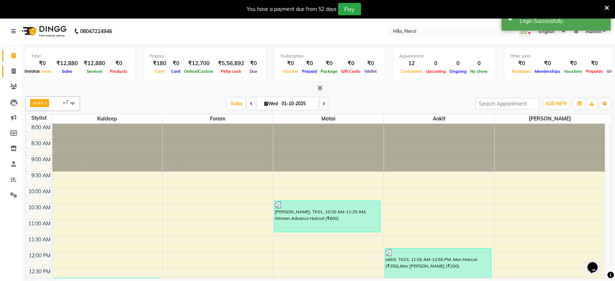
click at [11, 74] on span at bounding box center [13, 71] width 13 height 8
select select "service"
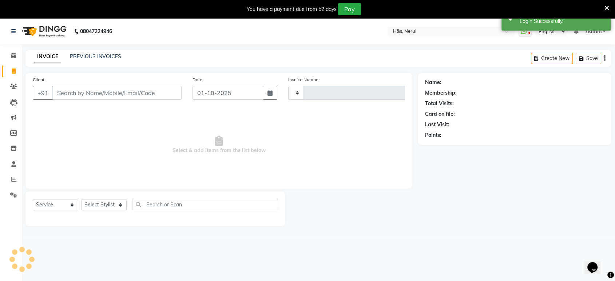
type input "2443"
select select "6419"
click at [111, 209] on select "Select Stylist" at bounding box center [103, 204] width 45 height 11
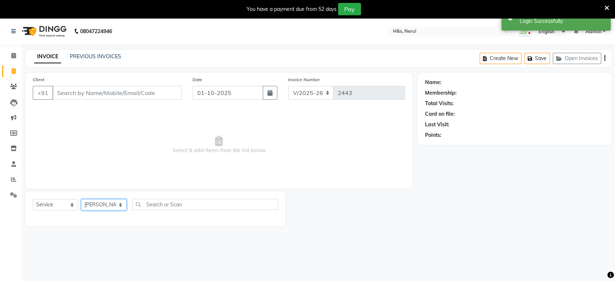
click at [81, 199] on select "Select Stylist ankit [PERSON_NAME] Foram [PERSON_NAME] [PERSON_NAME] sheetal" at bounding box center [103, 204] width 45 height 11
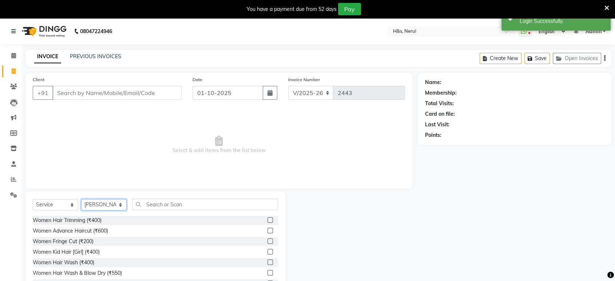
click at [120, 203] on select "Select Stylist ankit Dipeeka Foram jack Kuldeep matai riddhi sheetal" at bounding box center [103, 204] width 45 height 11
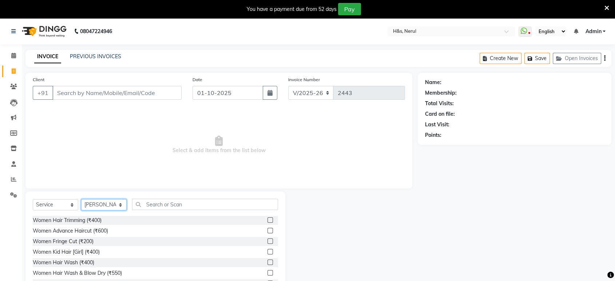
select select "53268"
click at [81, 199] on select "Select Stylist ankit [PERSON_NAME] Foram [PERSON_NAME] [PERSON_NAME] sheetal" at bounding box center [103, 204] width 45 height 11
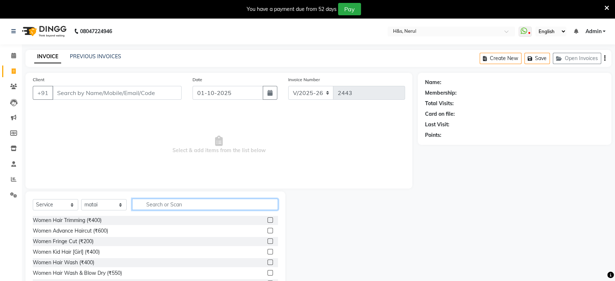
click at [150, 206] on input "text" at bounding box center [205, 204] width 146 height 11
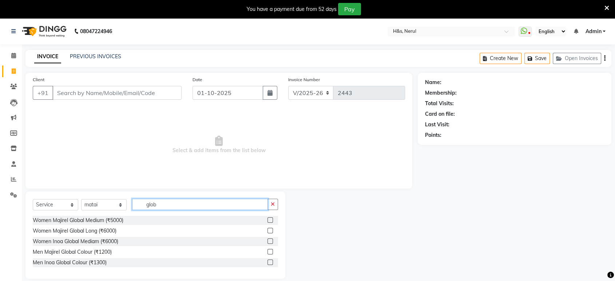
type input "glob"
click at [270, 221] on label at bounding box center [270, 219] width 5 height 5
click at [270, 221] on input "checkbox" at bounding box center [270, 220] width 5 height 5
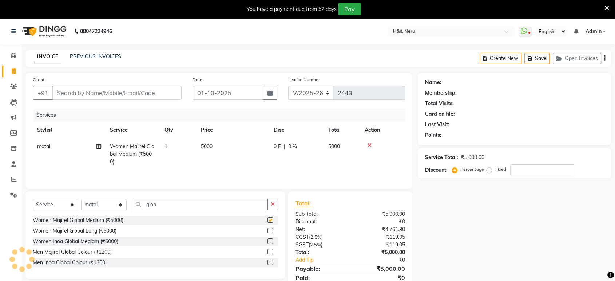
checkbox input "false"
click at [236, 148] on td "5000" at bounding box center [233, 154] width 73 height 32
select select "53268"
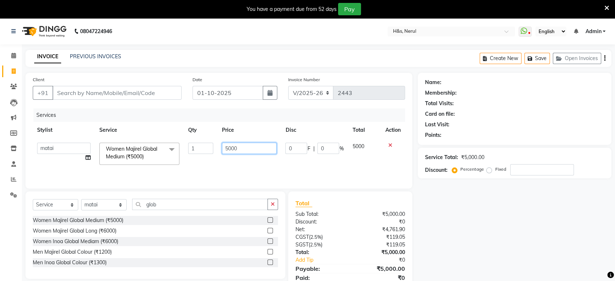
click at [240, 149] on input "5000" at bounding box center [249, 148] width 55 height 11
type input "5500"
click at [120, 93] on input "Client" at bounding box center [116, 93] width 129 height 14
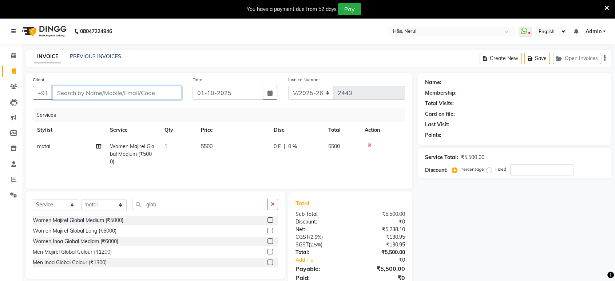
type input "t"
type input "0"
type input "t"
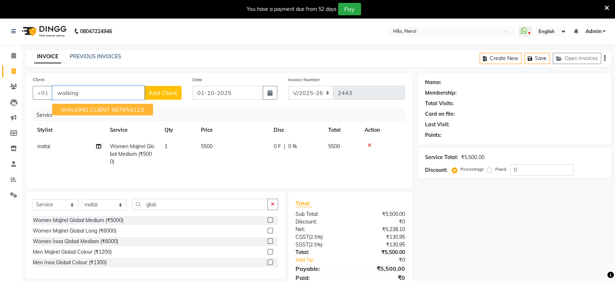
click at [98, 107] on span "WALKING CLIENT" at bounding box center [85, 109] width 49 height 7
type input "987654123"
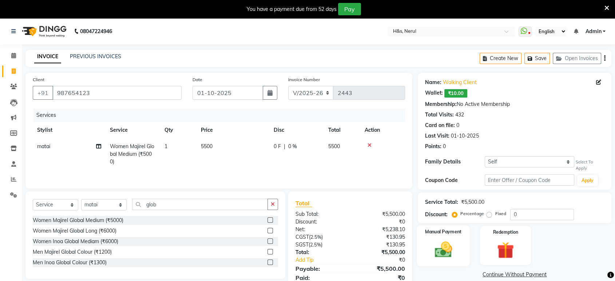
click at [448, 252] on img at bounding box center [443, 249] width 28 height 20
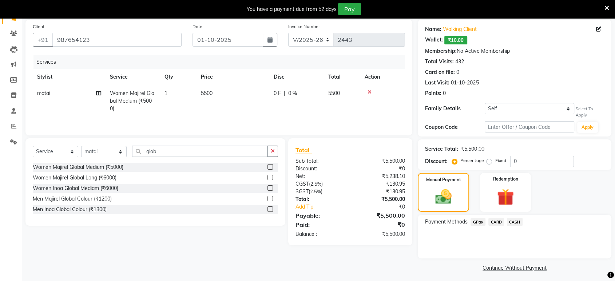
scroll to position [54, 0]
click at [515, 218] on span "CASH" at bounding box center [515, 221] width 16 height 8
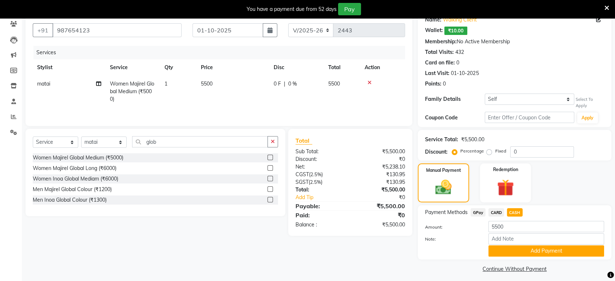
scroll to position [67, 0]
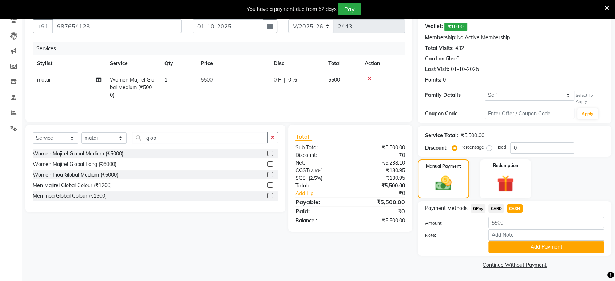
click at [520, 253] on div "Payment Methods GPay CARD CASH Amount: 5500 Note: Add Payment" at bounding box center [515, 228] width 194 height 54
click at [521, 246] on button "Add Payment" at bounding box center [546, 246] width 116 height 11
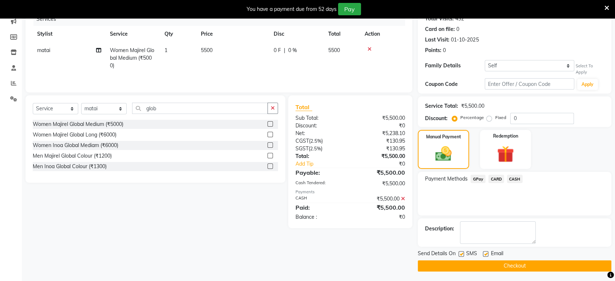
scroll to position [97, 0]
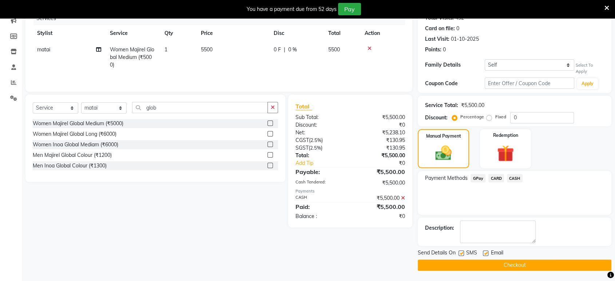
click at [487, 250] on div "Email" at bounding box center [496, 253] width 26 height 9
click at [486, 250] on label at bounding box center [485, 252] width 5 height 5
click at [486, 251] on input "checkbox" at bounding box center [485, 253] width 5 height 5
checkbox input "false"
click at [462, 254] on label at bounding box center [461, 252] width 5 height 5
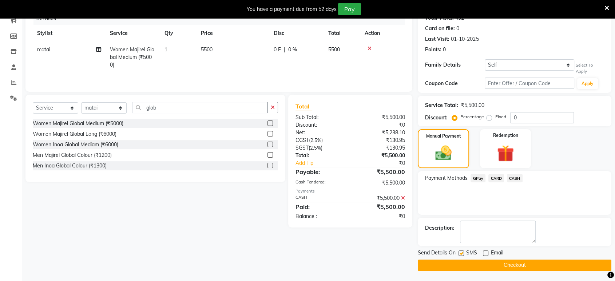
click at [462, 254] on input "checkbox" at bounding box center [461, 253] width 5 height 5
checkbox input "false"
drag, startPoint x: 473, startPoint y: 273, endPoint x: 476, endPoint y: 266, distance: 7.9
click at [474, 273] on main "INVOICE PREVIOUS INVOICES Create New Save Open Invoices Client +91 987654123 Da…" at bounding box center [318, 117] width 593 height 329
click at [476, 264] on button "Checkout" at bounding box center [515, 264] width 194 height 11
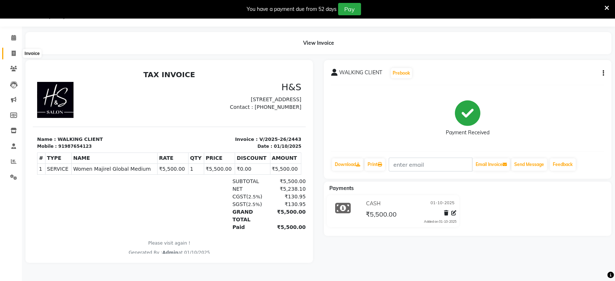
click at [15, 54] on icon at bounding box center [14, 53] width 4 height 5
select select "6419"
select select "service"
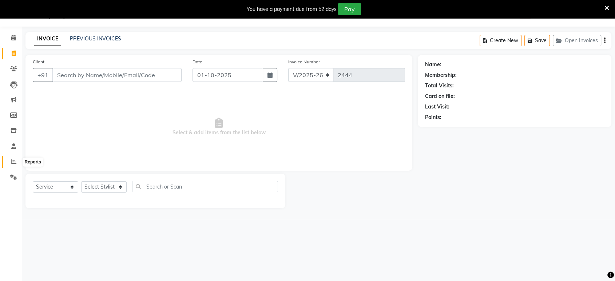
click at [14, 159] on icon at bounding box center [13, 161] width 5 height 5
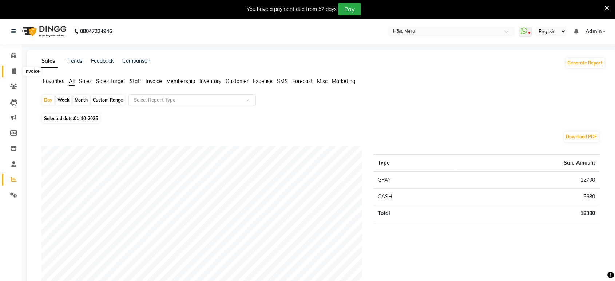
click at [13, 72] on icon at bounding box center [14, 70] width 4 height 5
select select "6419"
select select "service"
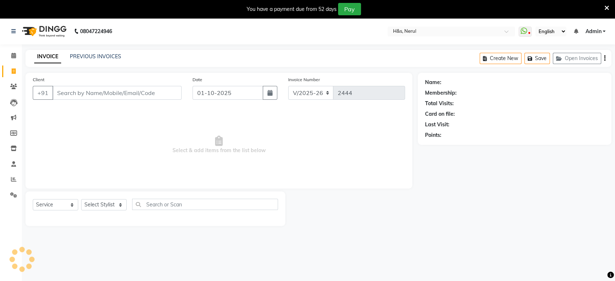
scroll to position [18, 0]
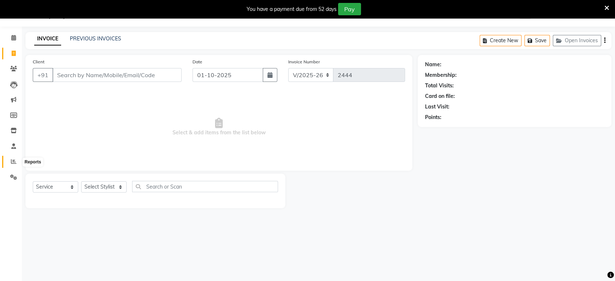
click at [12, 159] on icon at bounding box center [13, 161] width 5 height 5
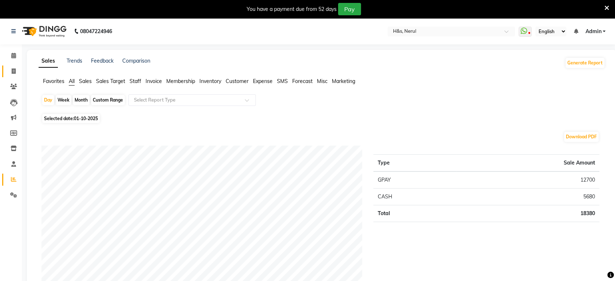
click at [8, 66] on link "Invoice" at bounding box center [10, 72] width 17 height 12
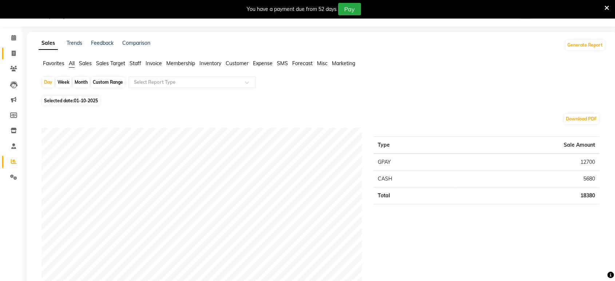
select select "6419"
select select "service"
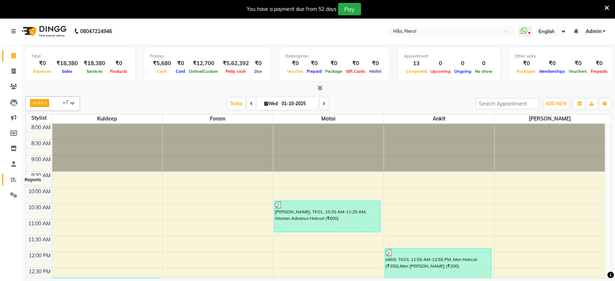
click at [16, 179] on icon at bounding box center [13, 179] width 5 height 5
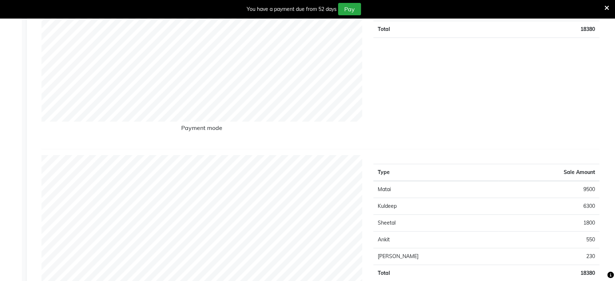
scroll to position [175, 0]
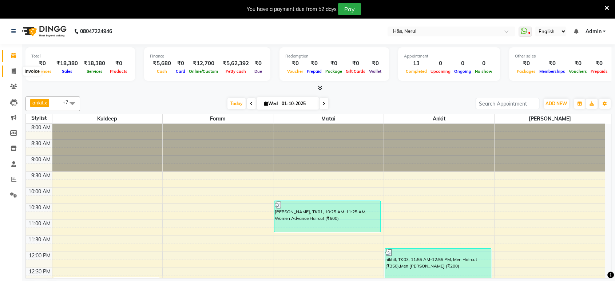
click at [11, 72] on span at bounding box center [13, 71] width 13 height 8
select select "6419"
select select "service"
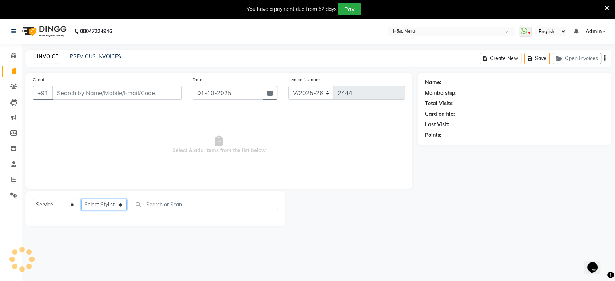
click at [110, 203] on select "Select Stylist ankit [PERSON_NAME] Foram [PERSON_NAME] [PERSON_NAME] sheetal" at bounding box center [103, 204] width 45 height 11
select select "89022"
click at [81, 199] on select "Select Stylist ankit [PERSON_NAME] Foram [PERSON_NAME] [PERSON_NAME] sheetal" at bounding box center [103, 204] width 45 height 11
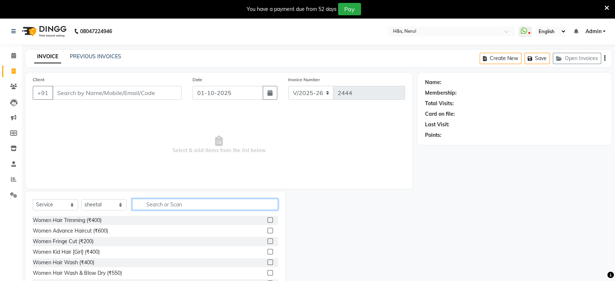
click at [159, 204] on input "text" at bounding box center [205, 204] width 146 height 11
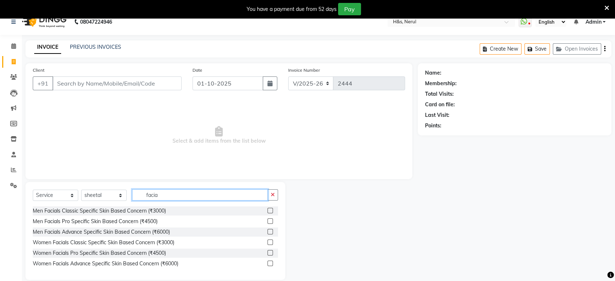
scroll to position [19, 0]
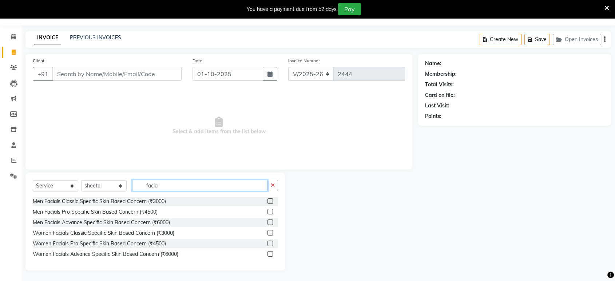
type input "facia"
click at [270, 231] on label at bounding box center [270, 232] width 5 height 5
click at [270, 231] on input "checkbox" at bounding box center [270, 233] width 5 height 5
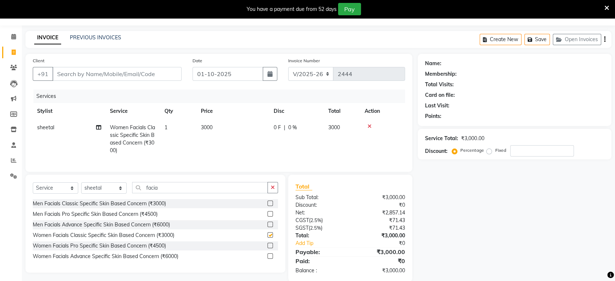
checkbox input "false"
click at [118, 69] on input "Client" at bounding box center [116, 74] width 129 height 14
type input "9"
type input "0"
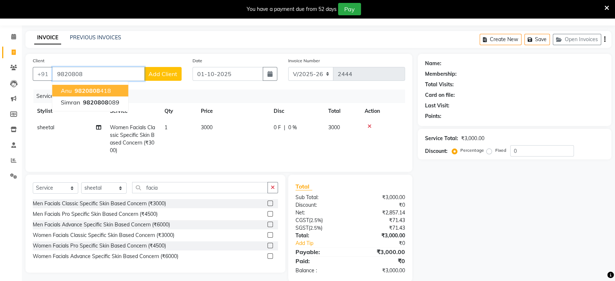
click at [104, 86] on button "anu 9820808 418" at bounding box center [90, 91] width 76 height 12
type input "9820808418"
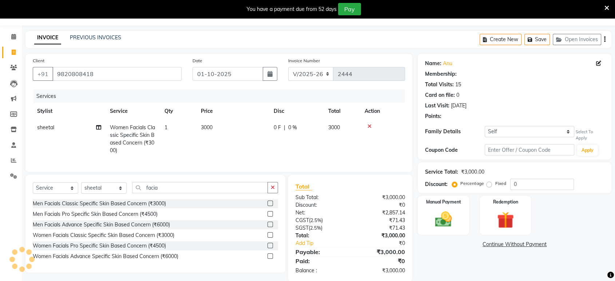
type input "15"
select select "1: Object"
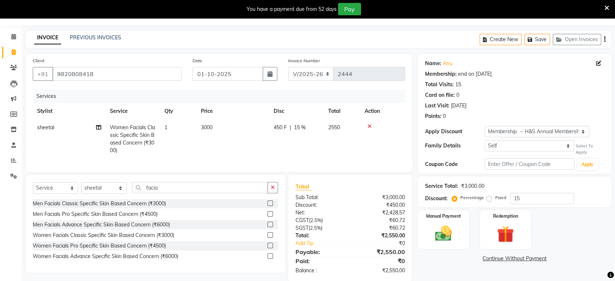
scroll to position [36, 0]
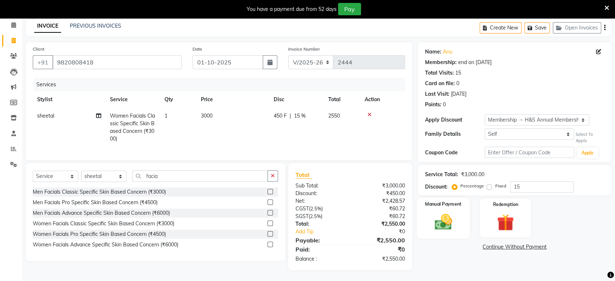
click at [440, 205] on div "Manual Payment" at bounding box center [443, 217] width 53 height 41
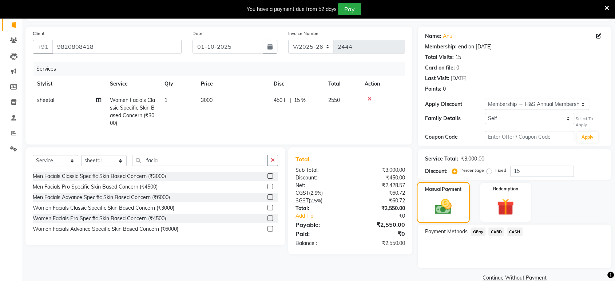
scroll to position [59, 0]
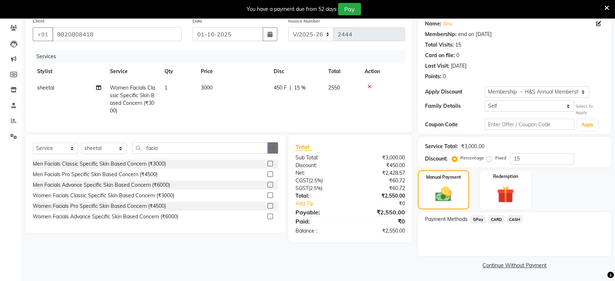
click at [274, 150] on icon "button" at bounding box center [273, 147] width 4 height 5
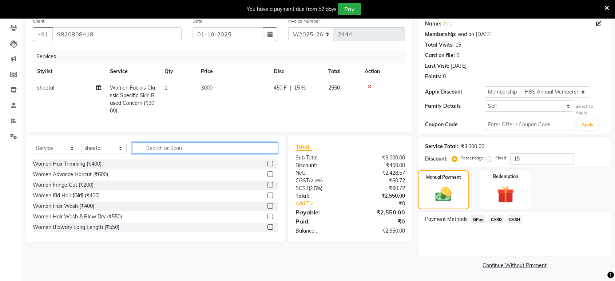
drag, startPoint x: 264, startPoint y: 154, endPoint x: 262, endPoint y: 147, distance: 6.4
click at [264, 152] on input "text" at bounding box center [205, 147] width 146 height 11
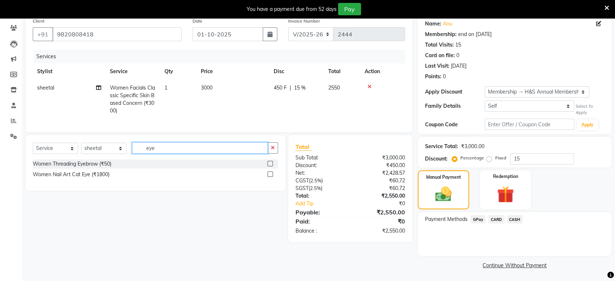
type input "eye"
click at [269, 166] on label at bounding box center [270, 163] width 5 height 5
click at [269, 166] on input "checkbox" at bounding box center [270, 164] width 5 height 5
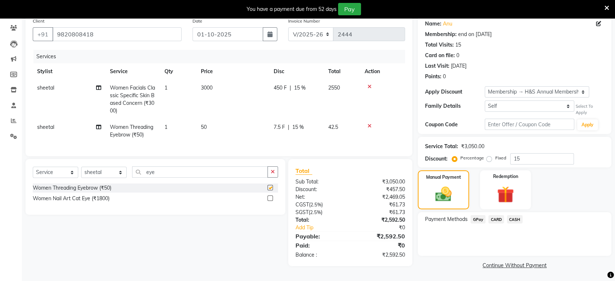
checkbox input "false"
drag, startPoint x: 178, startPoint y: 138, endPoint x: 186, endPoint y: 129, distance: 11.8
click at [178, 137] on td "1" at bounding box center [178, 131] width 36 height 24
select select "89022"
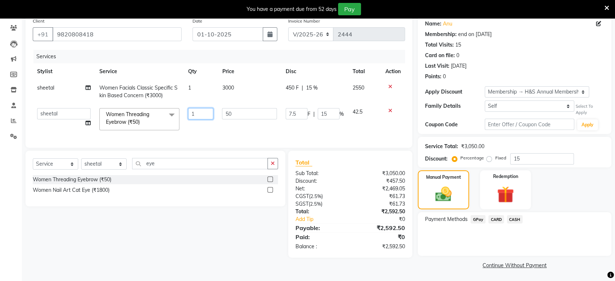
drag, startPoint x: 204, startPoint y: 116, endPoint x: 202, endPoint y: 112, distance: 4.3
click at [204, 115] on input "1" at bounding box center [200, 113] width 25 height 11
type input "2"
click at [447, 231] on div "Payment Methods GPay CARD CASH" at bounding box center [515, 234] width 194 height 44
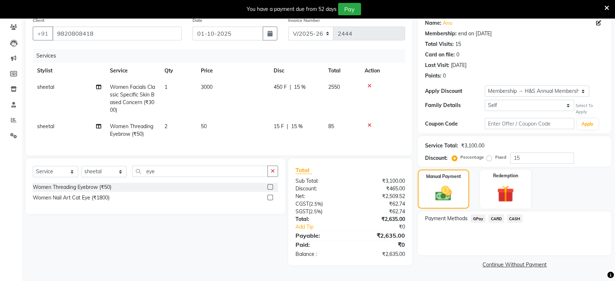
scroll to position [60, 0]
click at [369, 119] on td at bounding box center [382, 130] width 45 height 24
click at [316, 131] on td "15 F | 15 %" at bounding box center [296, 130] width 55 height 24
select select "89022"
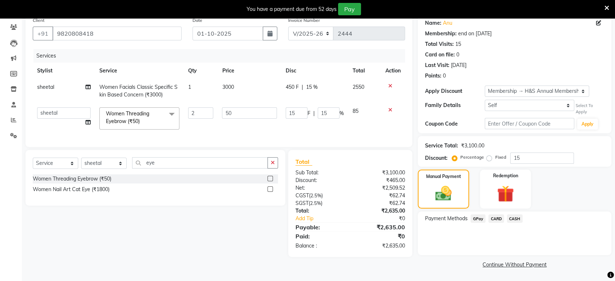
scroll to position [59, 0]
click at [337, 109] on input "15" at bounding box center [329, 113] width 22 height 11
type input "1"
type input "0"
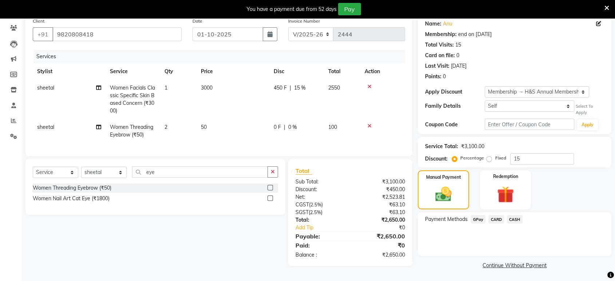
click at [564, 184] on div "Manual Payment Redemption" at bounding box center [514, 189] width 205 height 39
click at [508, 217] on span "CASH" at bounding box center [515, 219] width 16 height 8
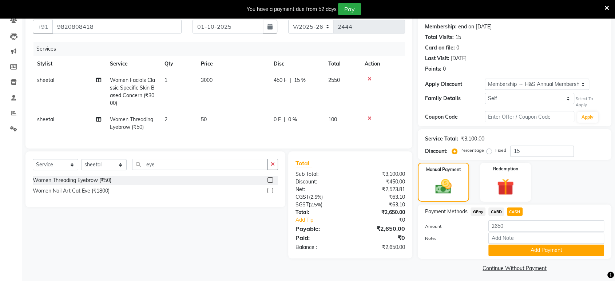
scroll to position [70, 0]
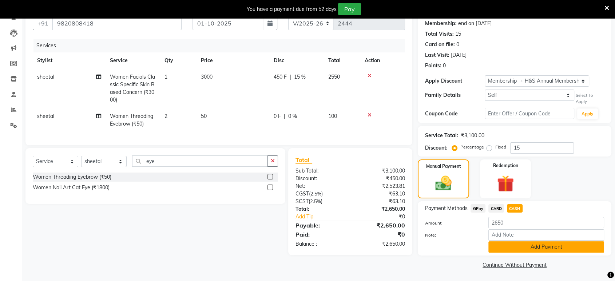
click at [507, 246] on button "Add Payment" at bounding box center [546, 246] width 116 height 11
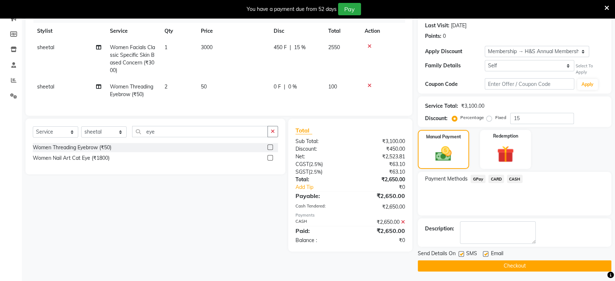
scroll to position [100, 0]
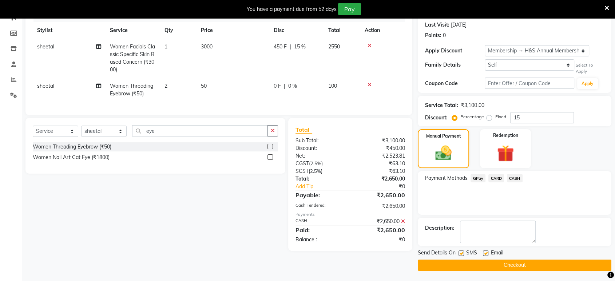
click at [487, 252] on label at bounding box center [485, 252] width 5 height 5
click at [487, 252] on input "checkbox" at bounding box center [485, 253] width 5 height 5
checkbox input "false"
click at [460, 252] on label at bounding box center [461, 252] width 5 height 5
click at [460, 252] on input "checkbox" at bounding box center [461, 253] width 5 height 5
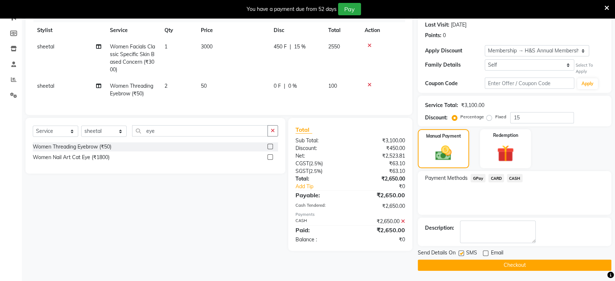
checkbox input "false"
click at [523, 269] on button "Checkout" at bounding box center [515, 264] width 194 height 11
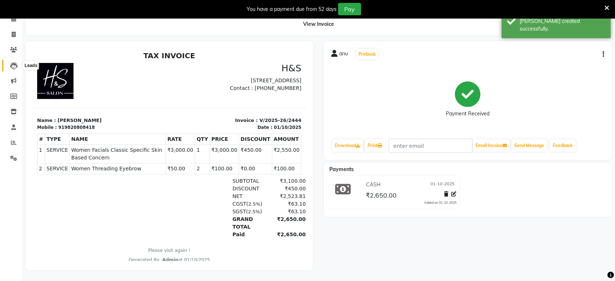
click at [9, 62] on span at bounding box center [13, 66] width 13 height 8
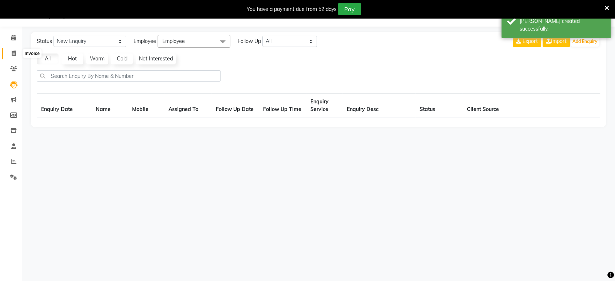
click at [12, 54] on icon at bounding box center [14, 53] width 4 height 5
select select "service"
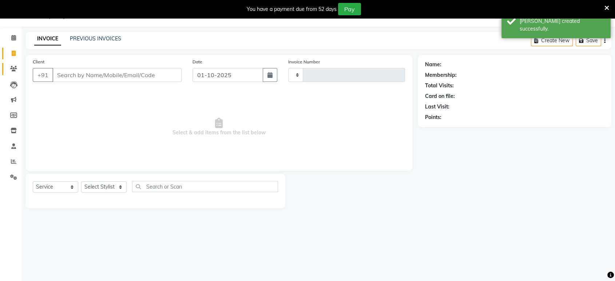
type input "2445"
select select "6419"
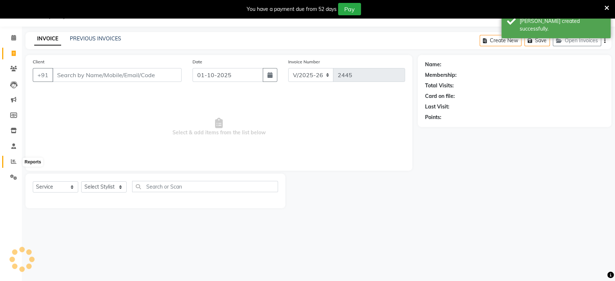
click at [13, 158] on span at bounding box center [13, 162] width 13 height 8
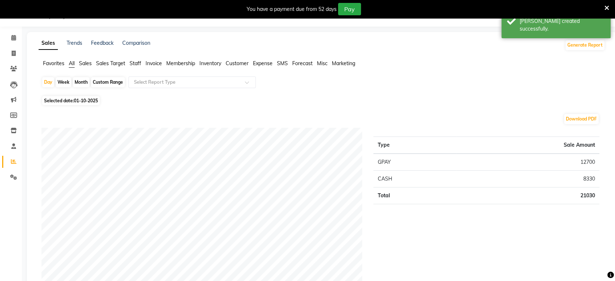
click at [18, 47] on li "Invoice" at bounding box center [11, 54] width 22 height 16
click at [15, 49] on span at bounding box center [13, 53] width 13 height 8
select select "6419"
select select "service"
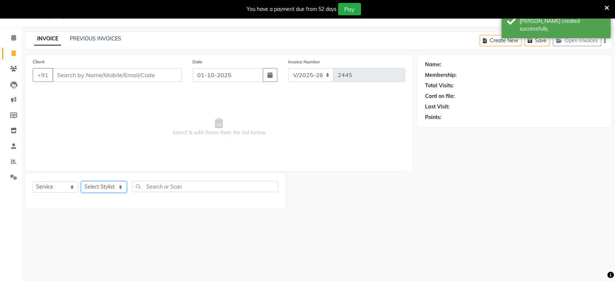
click at [89, 189] on select "Select Stylist ankit [PERSON_NAME] Foram [PERSON_NAME] [PERSON_NAME] sheetal" at bounding box center [103, 186] width 45 height 11
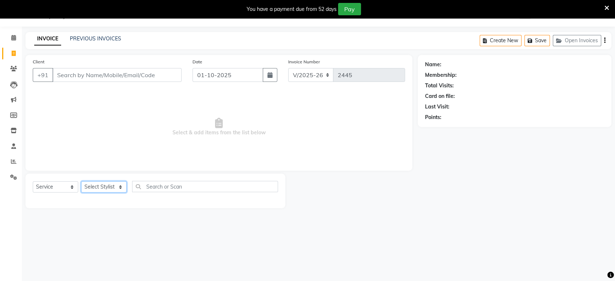
select select "49331"
click at [81, 181] on select "Select Stylist ankit [PERSON_NAME] Foram [PERSON_NAME] [PERSON_NAME] sheetal" at bounding box center [103, 186] width 45 height 11
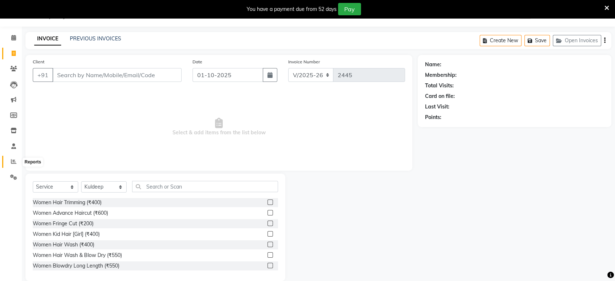
click at [9, 158] on span at bounding box center [13, 162] width 13 height 8
click at [162, 191] on input "text" at bounding box center [205, 186] width 146 height 11
click at [14, 156] on link "Reports" at bounding box center [10, 162] width 17 height 12
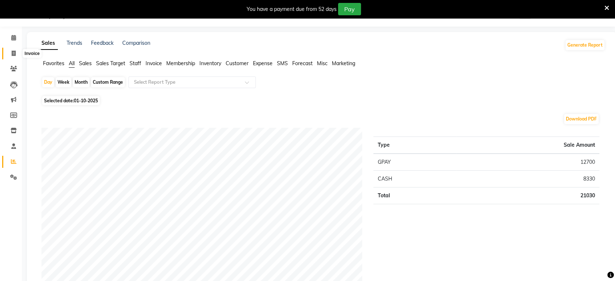
click at [15, 51] on icon at bounding box center [14, 53] width 4 height 5
select select "service"
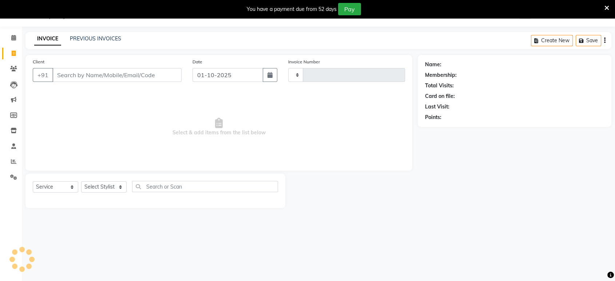
type input "2445"
select select "6419"
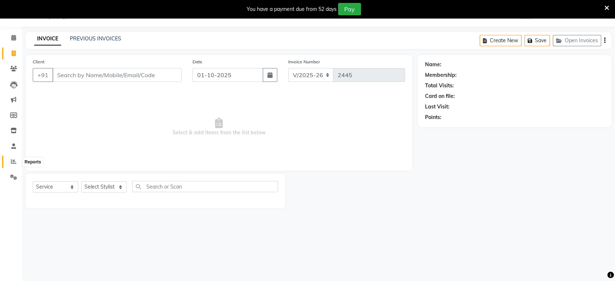
click at [15, 158] on span at bounding box center [13, 162] width 13 height 8
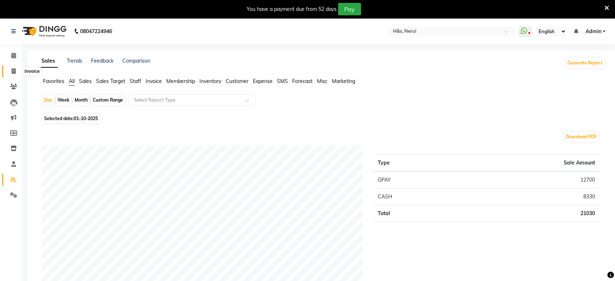
click at [11, 67] on span at bounding box center [13, 71] width 13 height 8
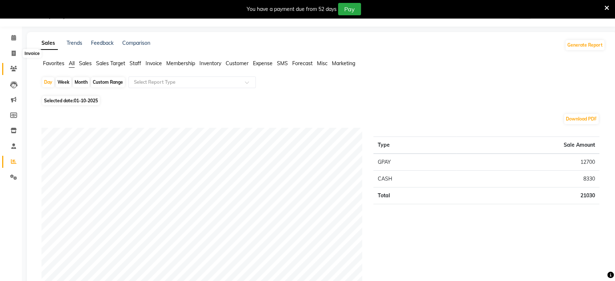
select select "service"
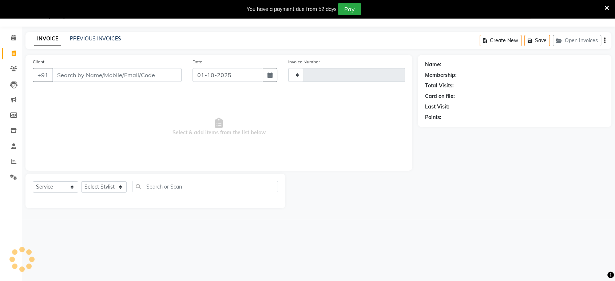
type input "2445"
select select "6419"
click at [111, 181] on div "Select Service Product Membership Package Voucher Prepaid Gift Card Select Styl…" at bounding box center [155, 189] width 245 height 17
click at [113, 187] on select "Select Stylist ankit [PERSON_NAME] Foram [PERSON_NAME] [PERSON_NAME] sheetal" at bounding box center [103, 186] width 45 height 11
select select "49333"
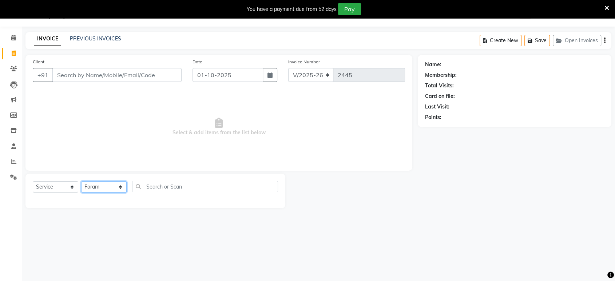
click at [81, 181] on select "Select Stylist ankit [PERSON_NAME] Foram [PERSON_NAME] [PERSON_NAME] sheetal" at bounding box center [103, 186] width 45 height 11
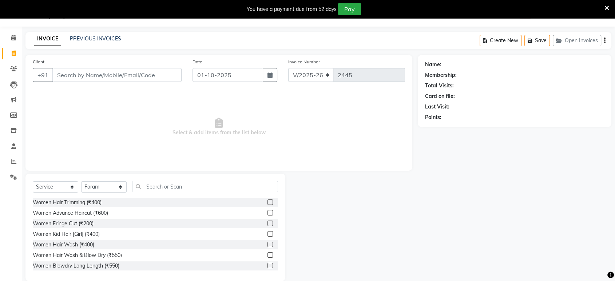
click at [178, 178] on div "Select Service Product Membership Package Voucher Prepaid Gift Card Select Styl…" at bounding box center [155, 227] width 260 height 107
click at [178, 183] on input "text" at bounding box center [205, 186] width 146 height 11
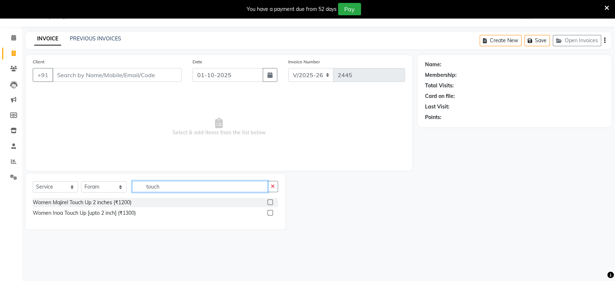
type input "touch"
click at [272, 200] on label at bounding box center [270, 201] width 5 height 5
click at [272, 200] on input "checkbox" at bounding box center [270, 202] width 5 height 5
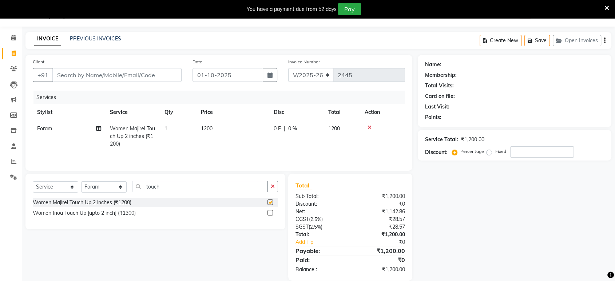
checkbox input "false"
click at [152, 74] on input "Client" at bounding box center [116, 75] width 129 height 14
type input "9"
type input "0"
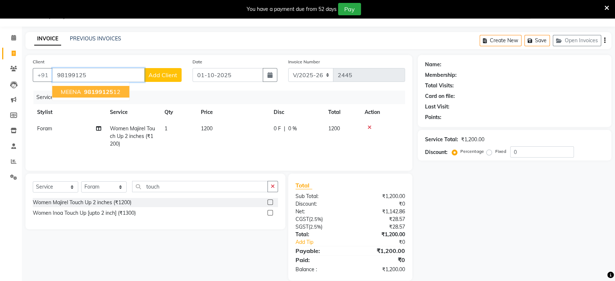
click at [81, 86] on button "MEENA 98199125 12" at bounding box center [90, 92] width 77 height 12
type input "9819912512"
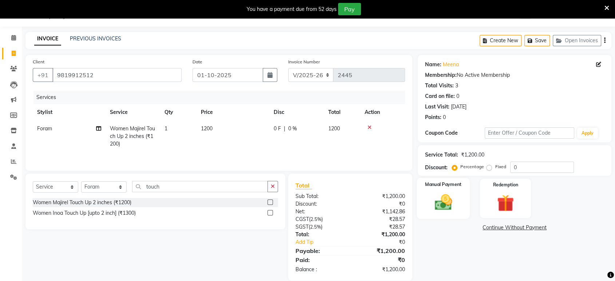
click at [431, 190] on div "Manual Payment" at bounding box center [443, 198] width 53 height 41
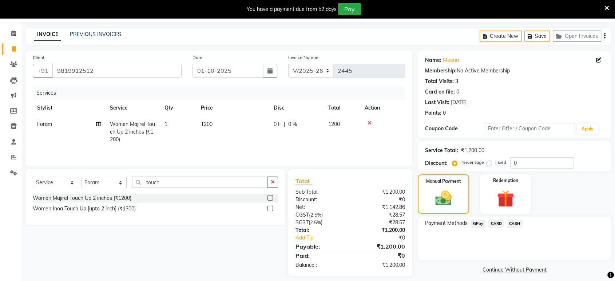
scroll to position [29, 0]
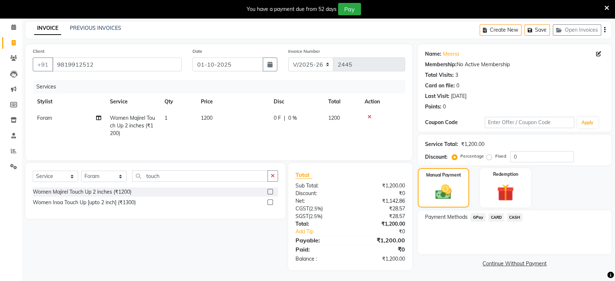
click at [480, 214] on span "GPay" at bounding box center [478, 217] width 15 height 8
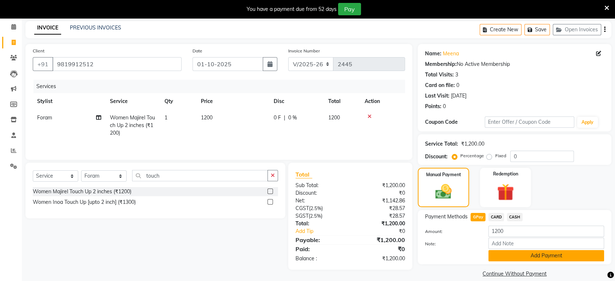
click at [516, 253] on button "Add Payment" at bounding box center [546, 255] width 116 height 11
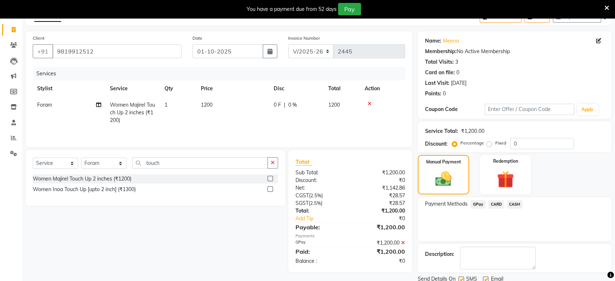
scroll to position [68, 0]
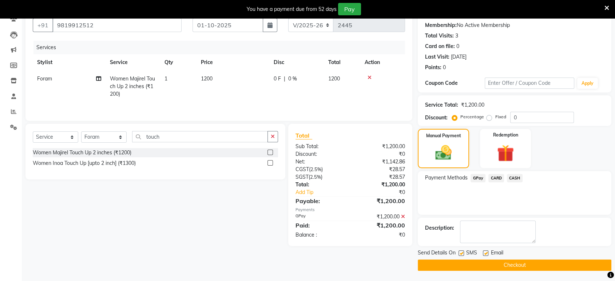
click at [463, 251] on label at bounding box center [461, 252] width 5 height 5
click at [463, 251] on input "checkbox" at bounding box center [461, 253] width 5 height 5
checkbox input "false"
click at [485, 253] on label at bounding box center [485, 252] width 5 height 5
click at [485, 253] on input "checkbox" at bounding box center [485, 253] width 5 height 5
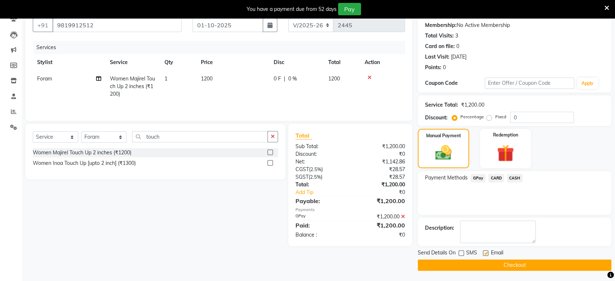
checkbox input "false"
click at [474, 264] on button "Checkout" at bounding box center [515, 264] width 194 height 11
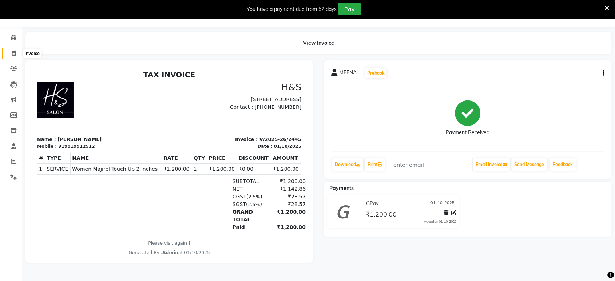
click at [10, 50] on span at bounding box center [13, 53] width 13 height 8
select select "6419"
select select "service"
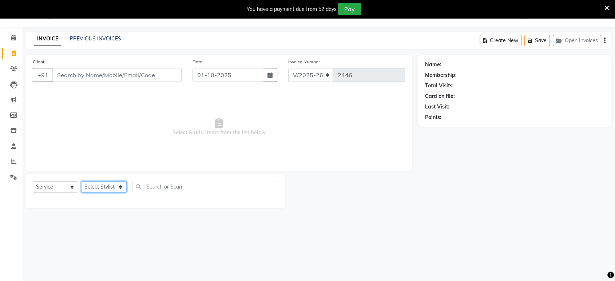
click at [111, 192] on select "Select Stylist ankit [PERSON_NAME] Foram [PERSON_NAME] [PERSON_NAME] sheetal" at bounding box center [103, 186] width 45 height 11
click at [13, 158] on span at bounding box center [13, 162] width 13 height 8
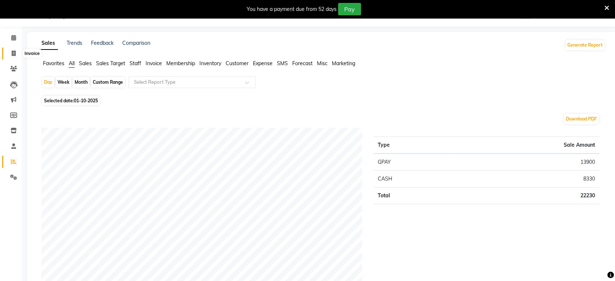
click at [12, 56] on span at bounding box center [13, 53] width 13 height 8
select select "service"
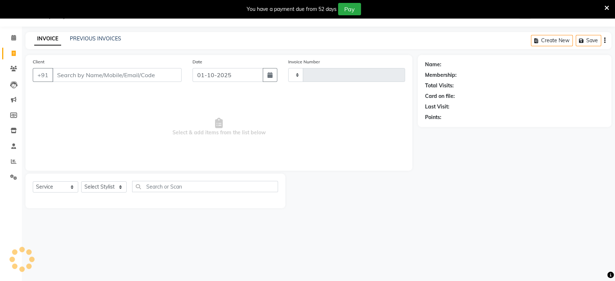
type input "2446"
select select "6419"
click at [86, 38] on link "PREVIOUS INVOICES" at bounding box center [95, 38] width 51 height 7
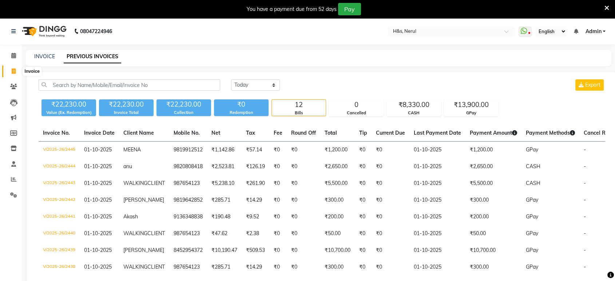
click at [7, 70] on span at bounding box center [13, 71] width 13 height 8
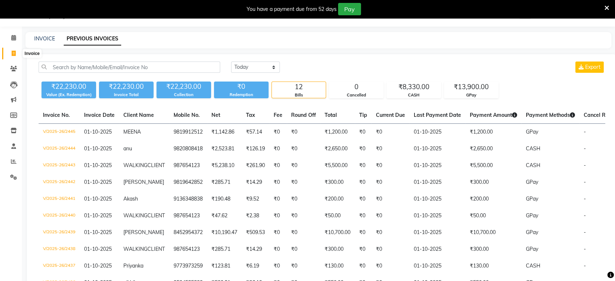
select select "6419"
select select "service"
